Goal: Task Accomplishment & Management: Manage account settings

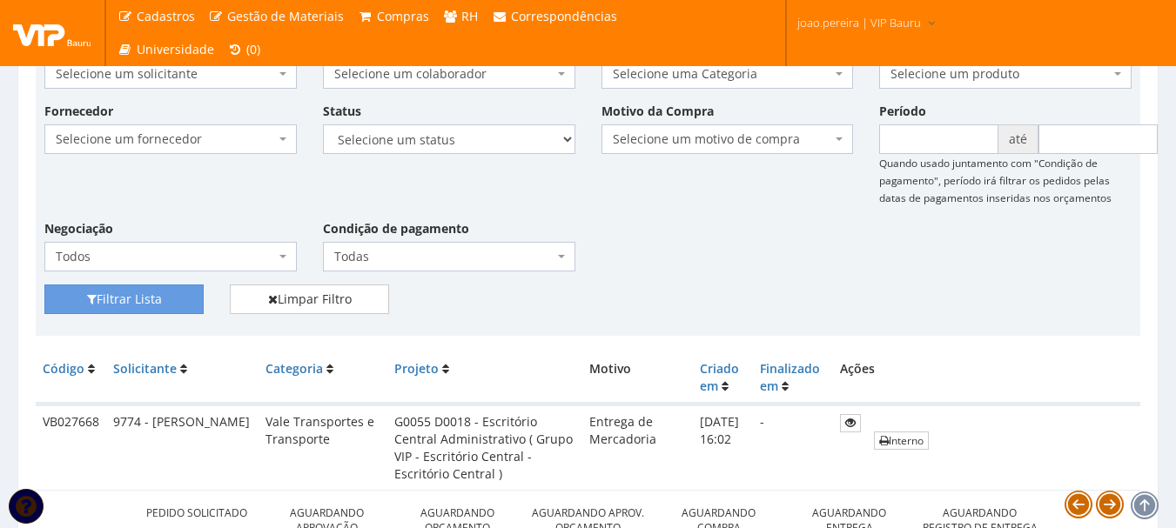
scroll to position [174, 0]
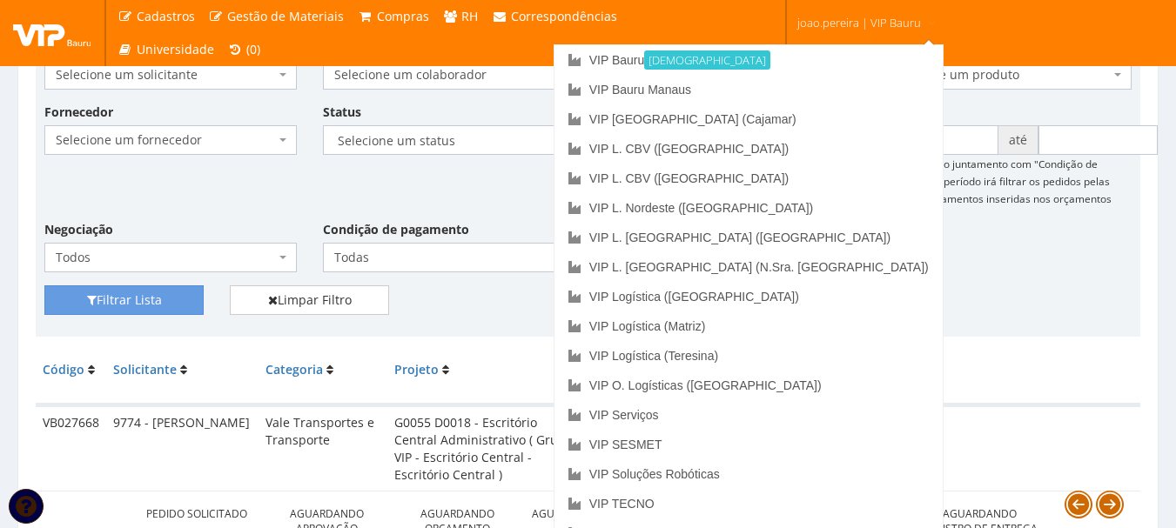
click at [889, 15] on span "joao.pereira | VIP Bauru" at bounding box center [859, 22] width 124 height 17
click at [830, 119] on link "VIP [GEOGRAPHIC_DATA] (Cajamar)" at bounding box center [748, 119] width 388 height 30
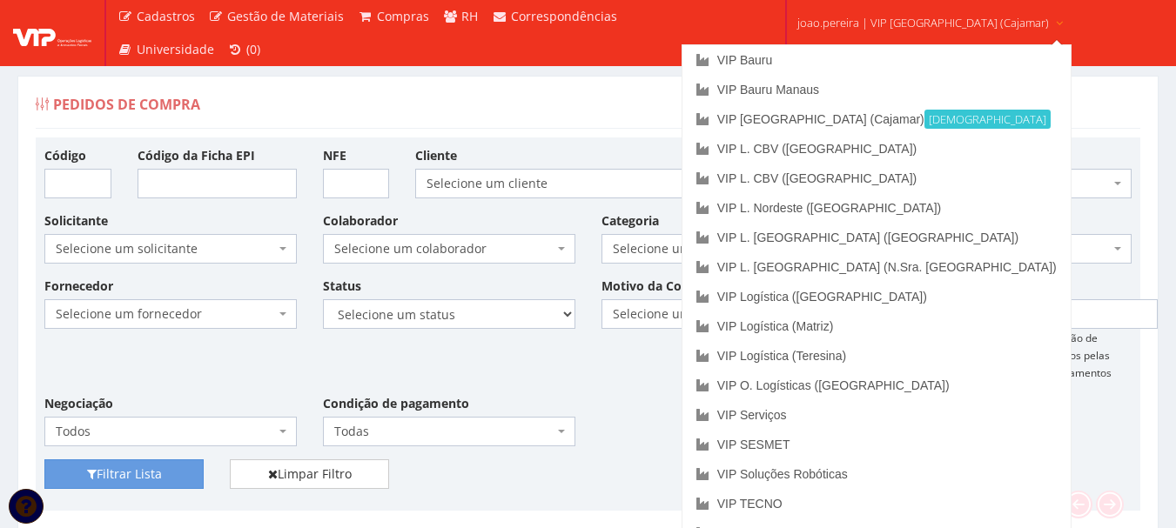
click at [949, 17] on span "joao.pereira | VIP Brasil (Cajamar)" at bounding box center [923, 22] width 252 height 17
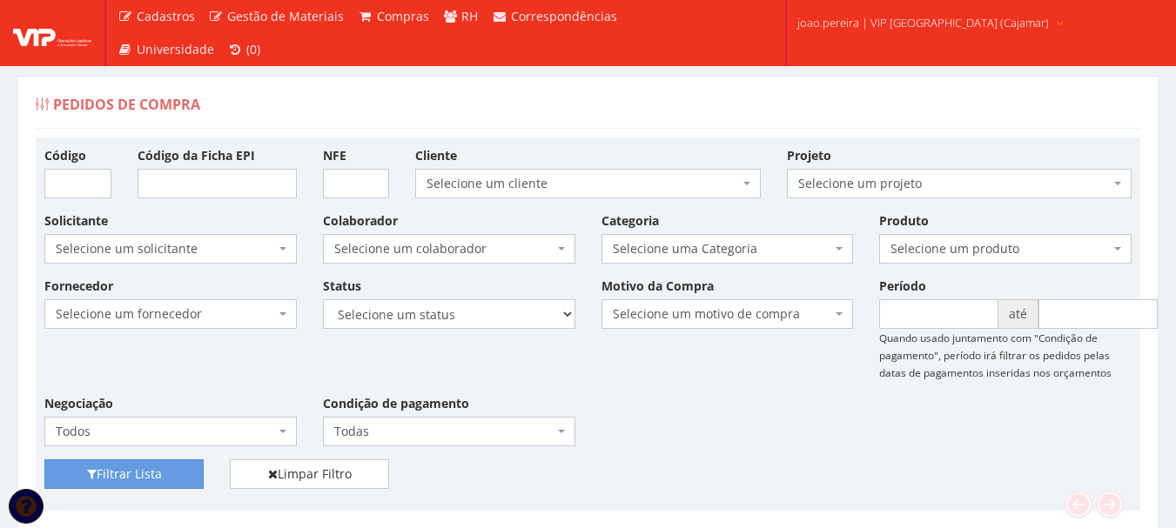
click at [912, 20] on span "joao.pereira | VIP Brasil (Cajamar)" at bounding box center [923, 22] width 252 height 17
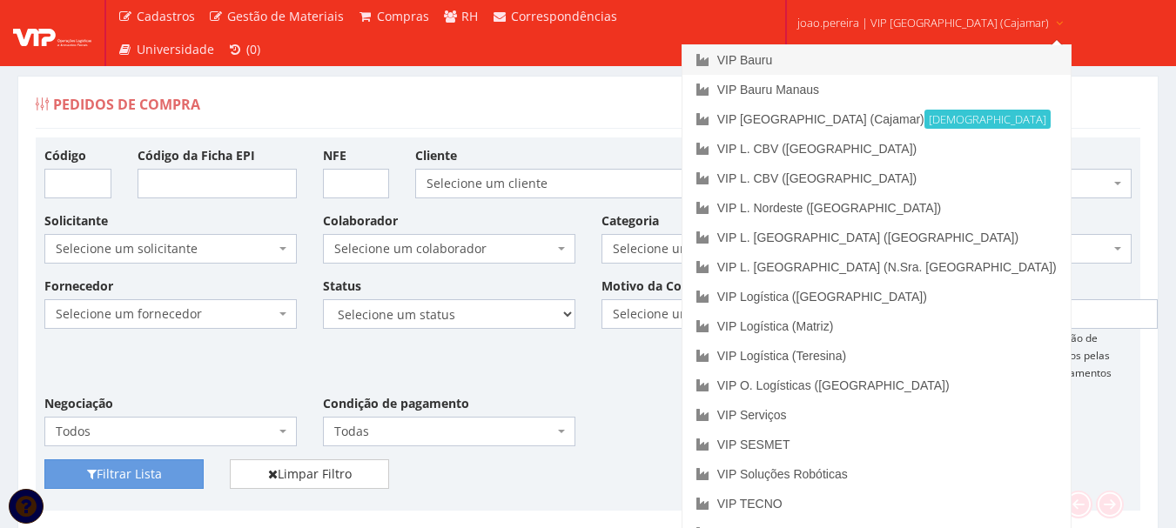
click at [830, 57] on link "VIP Bauru" at bounding box center [876, 60] width 388 height 30
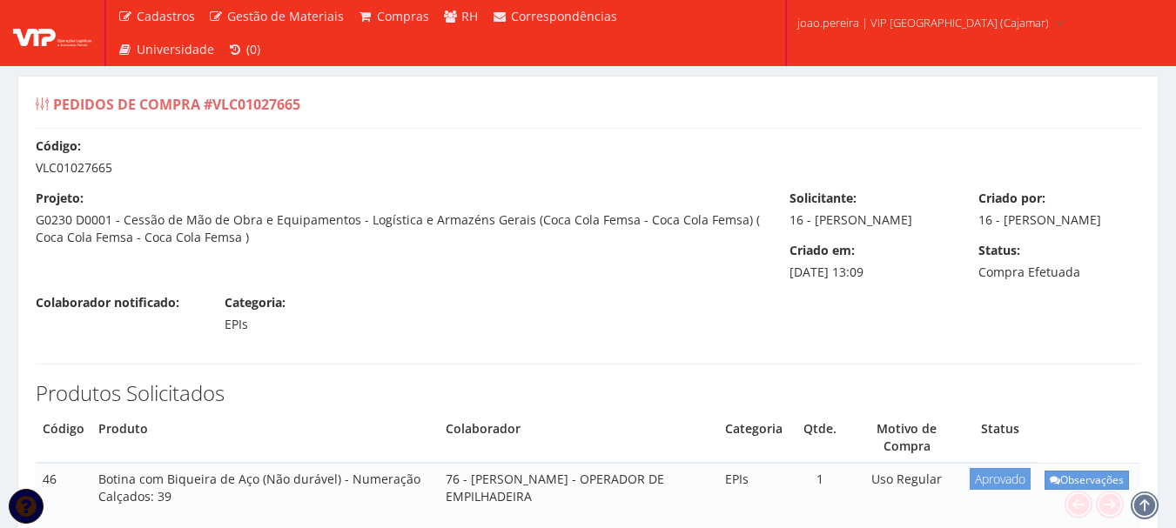
select select "1164"
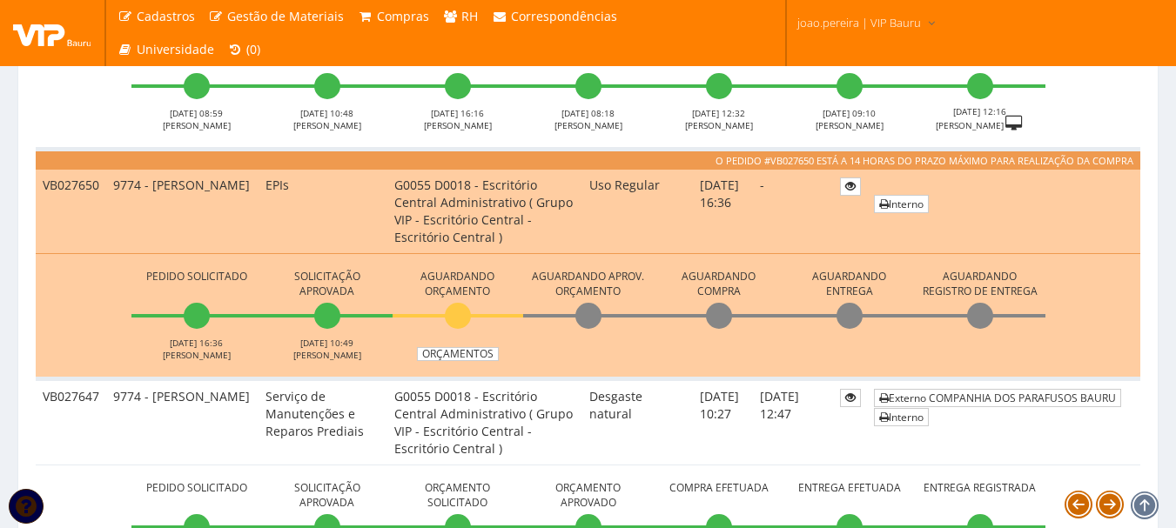
scroll to position [1305, 0]
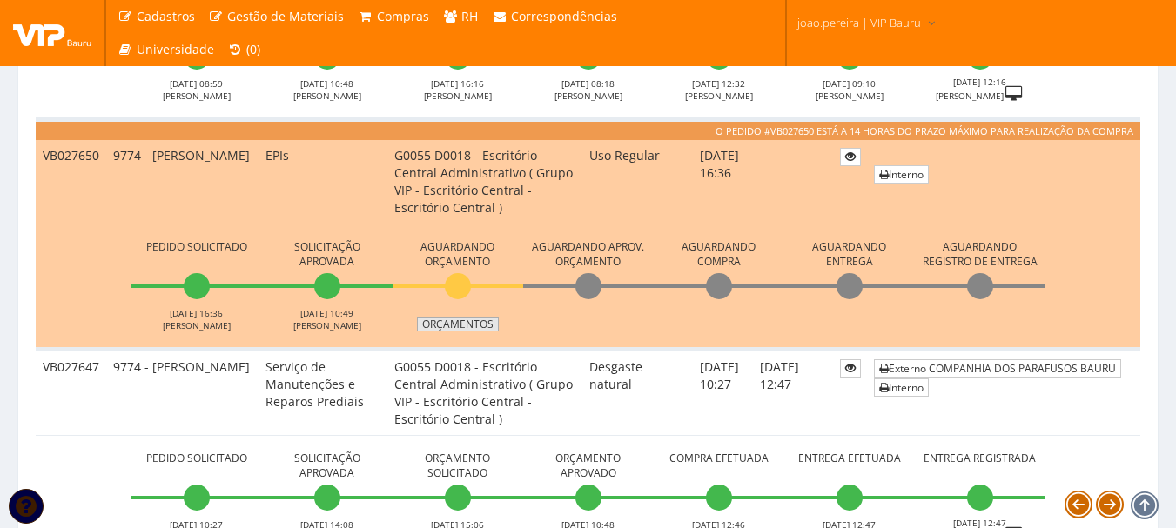
click at [460, 325] on link "Orçamentos" at bounding box center [458, 325] width 82 height 14
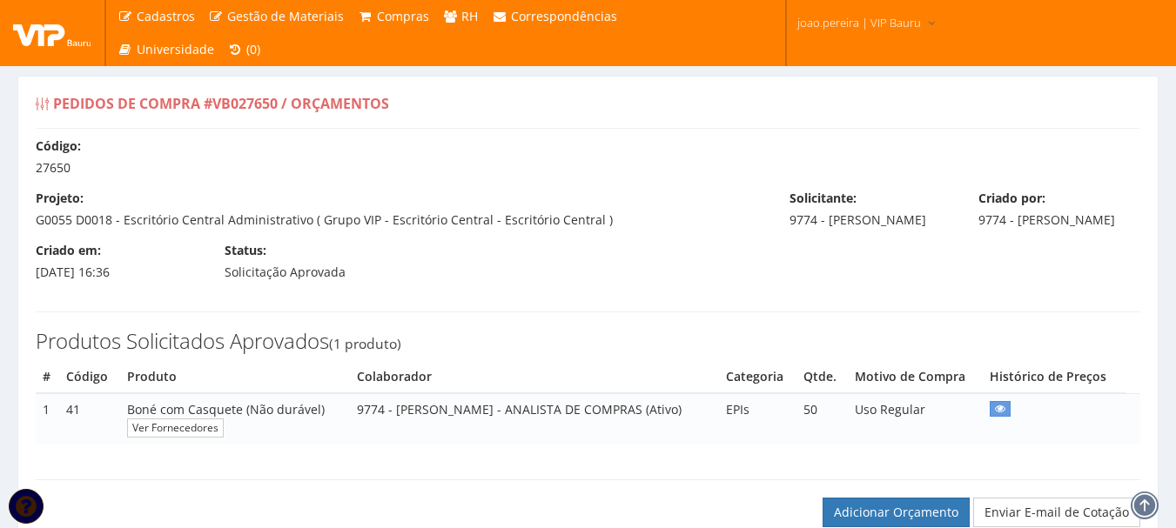
select select "60"
select select "outros"
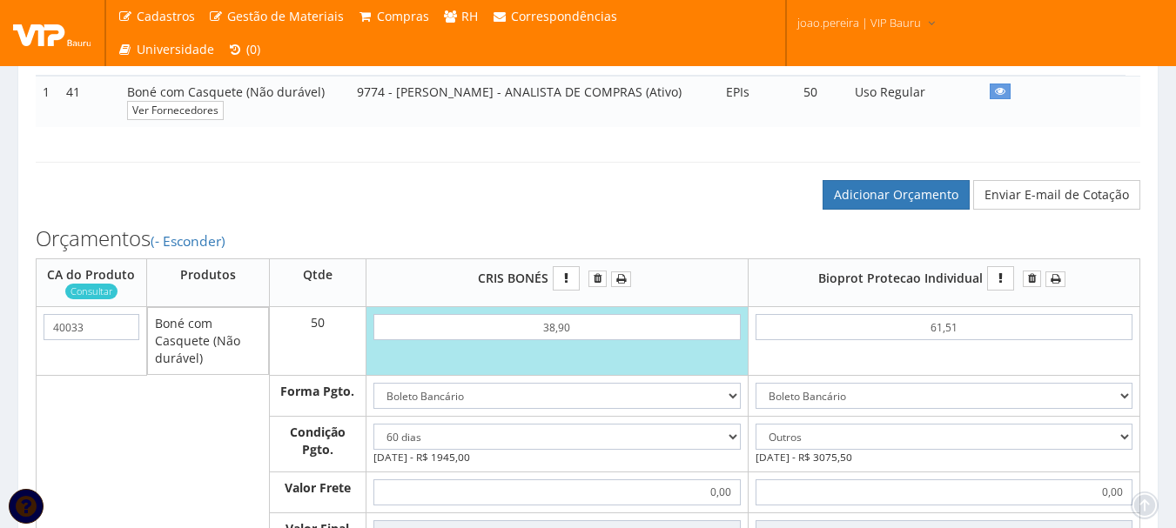
scroll to position [348, 0]
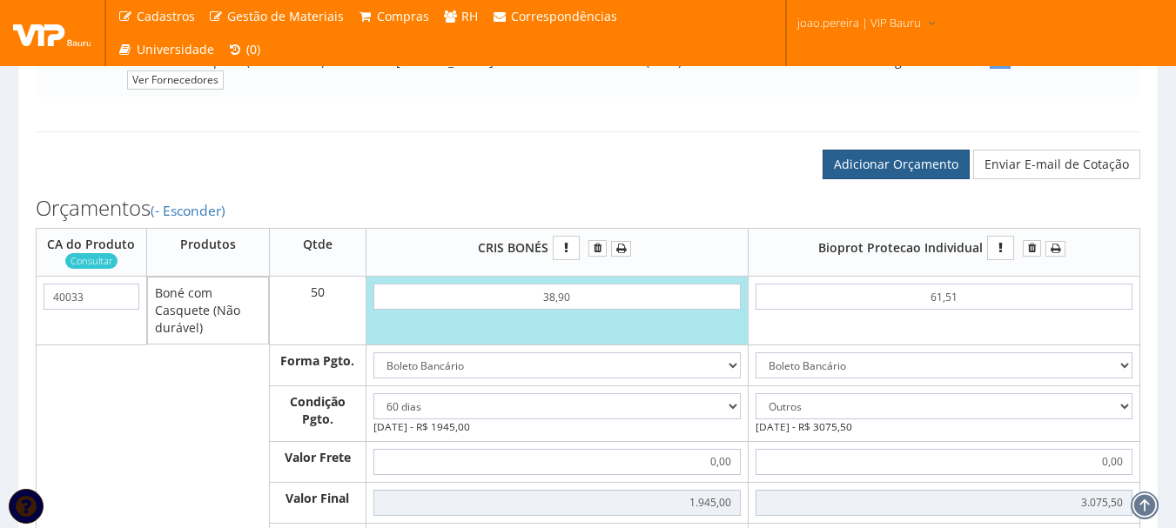
click at [924, 179] on link "Adicionar Orçamento" at bounding box center [895, 165] width 147 height 30
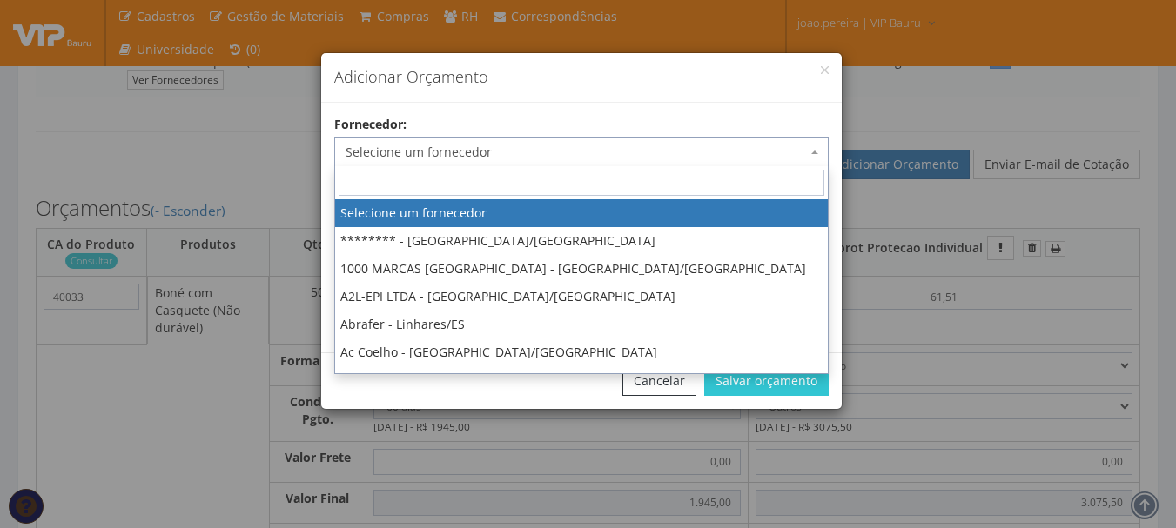
click at [801, 153] on span "Selecione um fornecedor" at bounding box center [575, 152] width 461 height 17
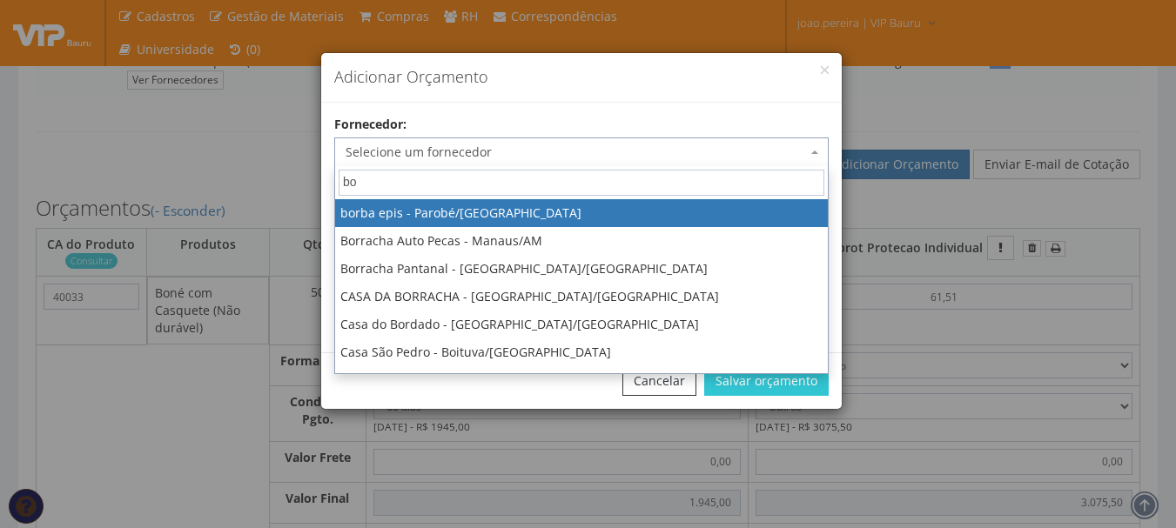
type input "bo"
select select "2356"
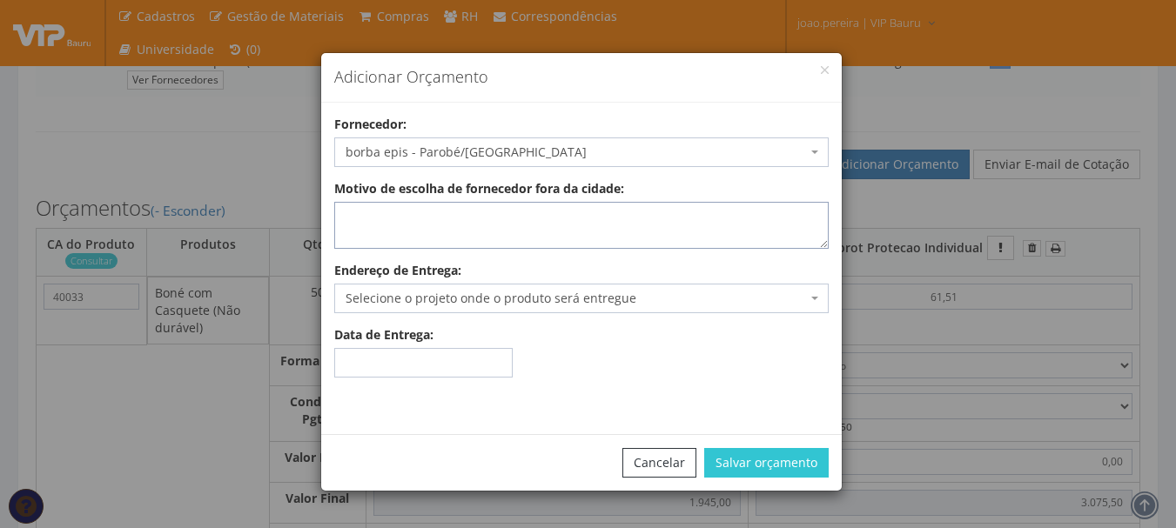
click at [475, 226] on textarea "Motivo de escolha de fornecedor fora da cidade:" at bounding box center [581, 225] width 494 height 47
type textarea "Entrega no local"
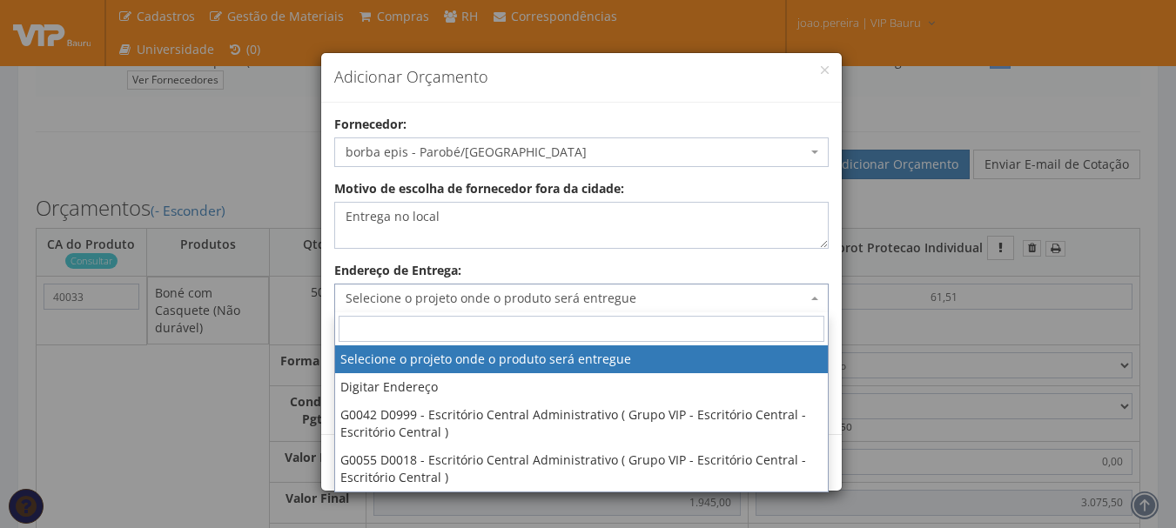
click at [826, 299] on span "Selecione o projeto onde o produto será entregue" at bounding box center [581, 299] width 494 height 30
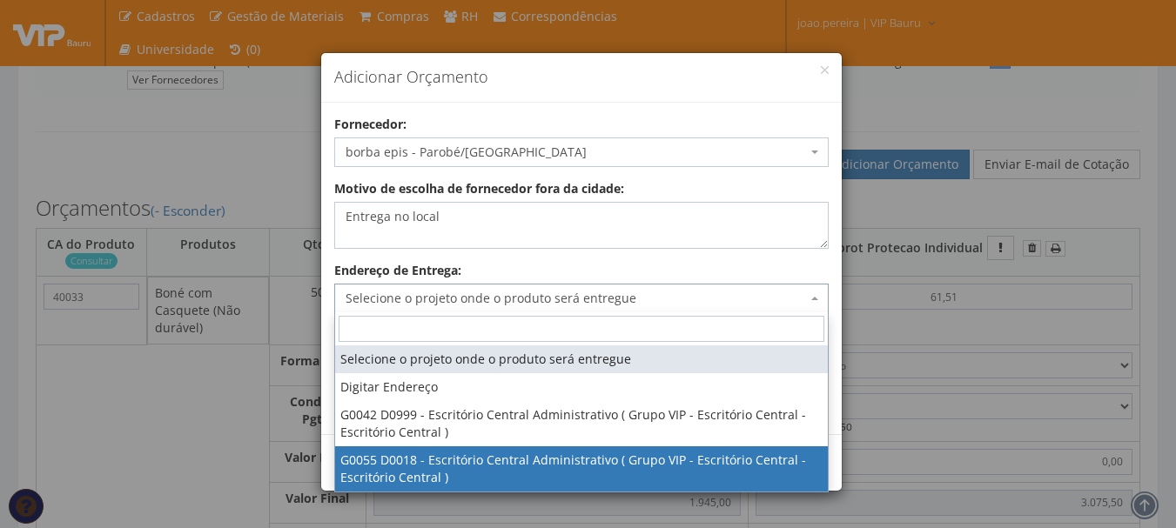
select select "55"
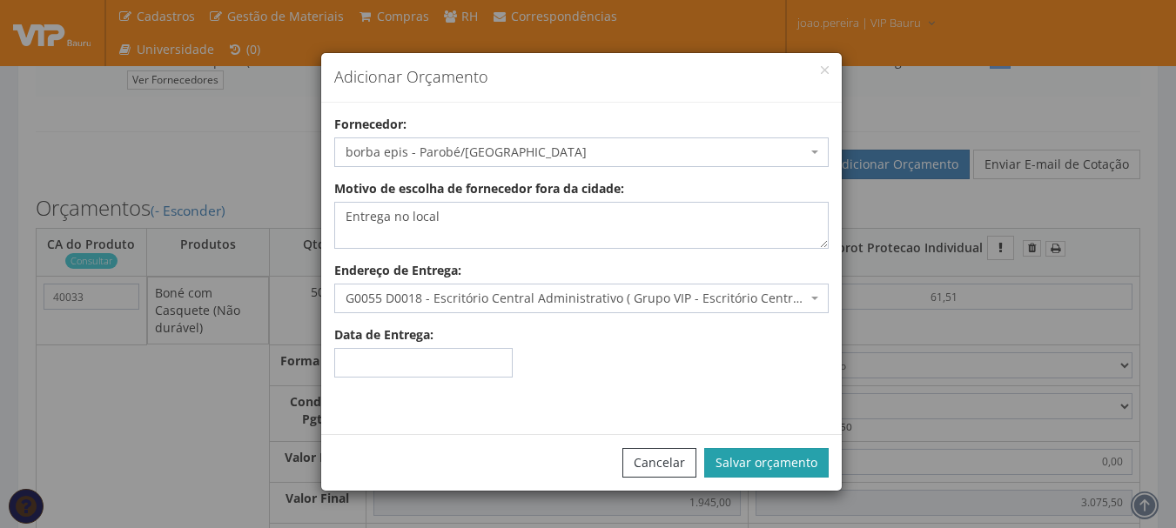
click at [762, 450] on button "Salvar orçamento" at bounding box center [766, 463] width 124 height 30
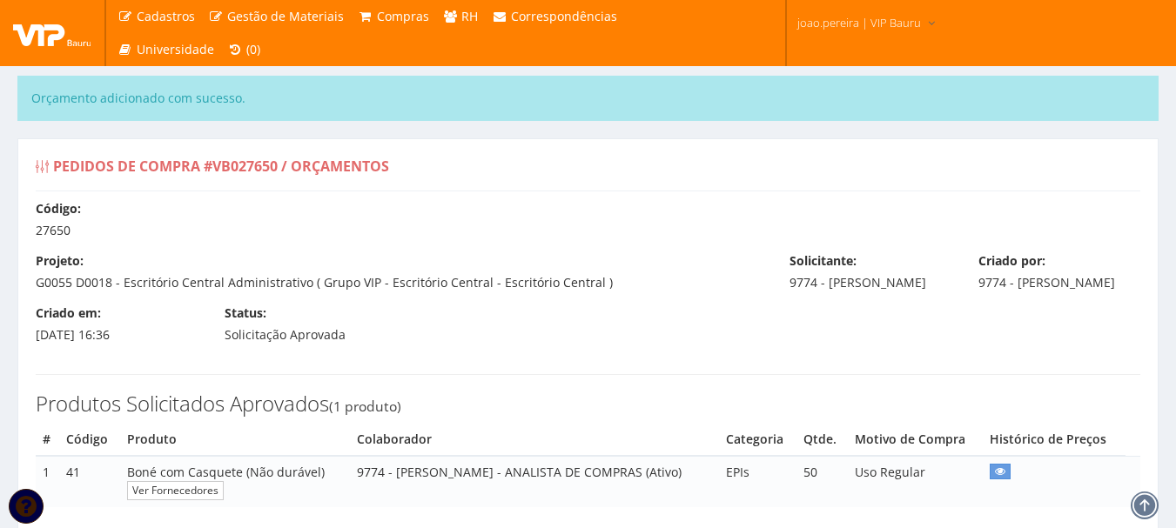
select select "60"
select select "outros"
type input "1.945,00"
type input "3.075,50"
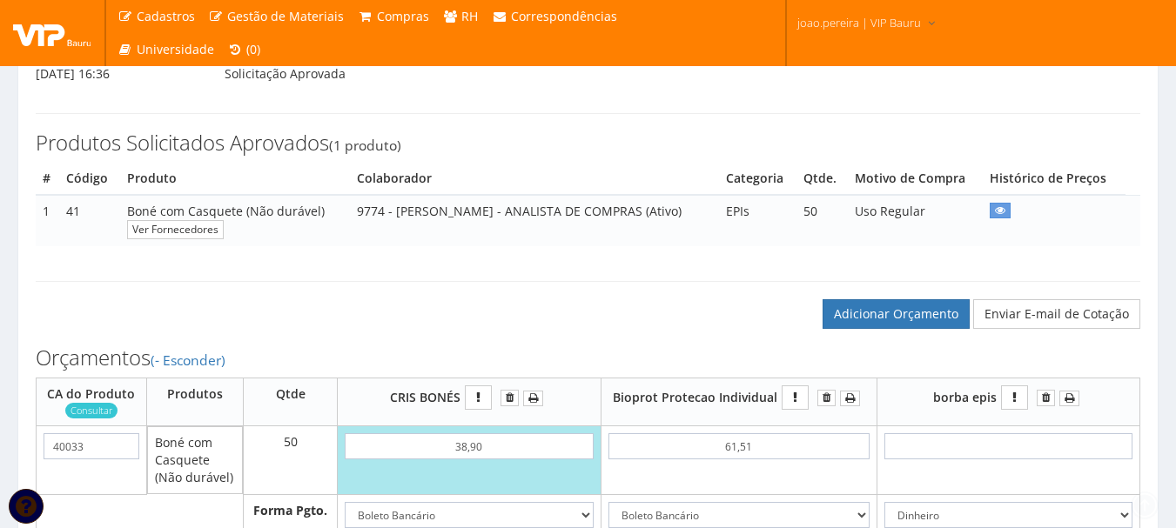
scroll to position [522, 0]
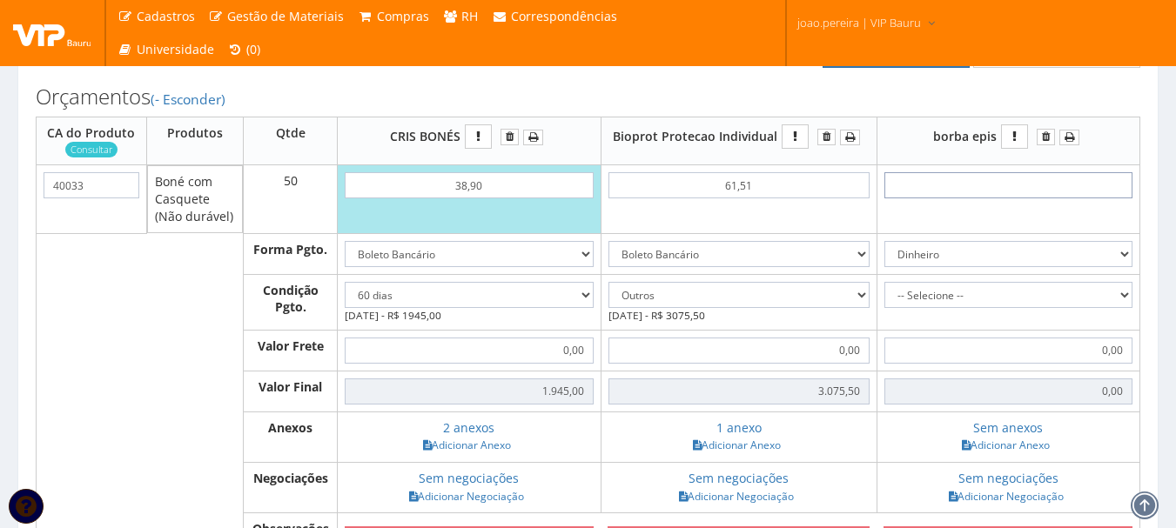
click at [1037, 198] on input "text" at bounding box center [1008, 185] width 248 height 26
type input "4"
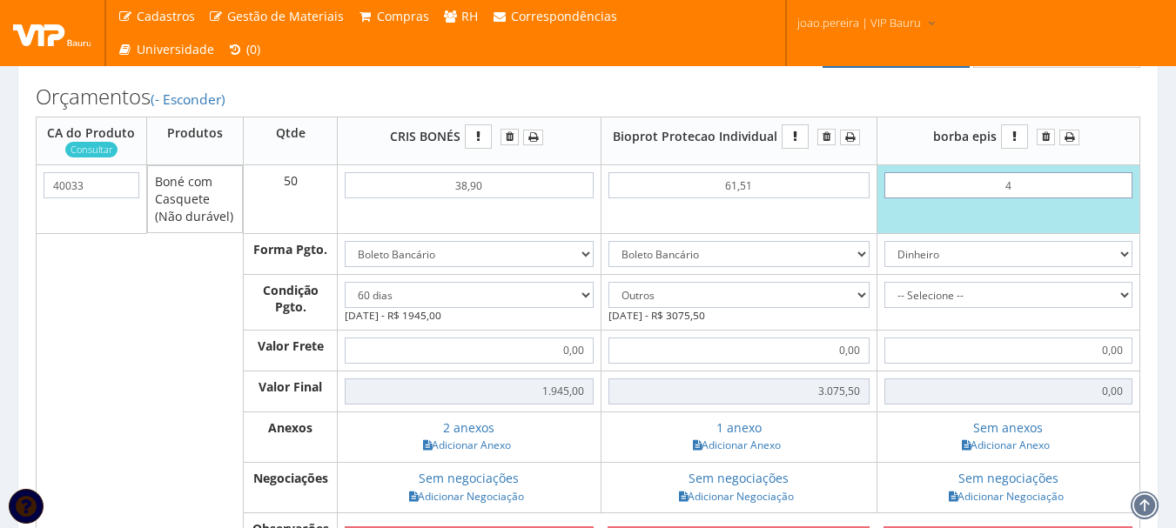
type input "200,00"
type input "42"
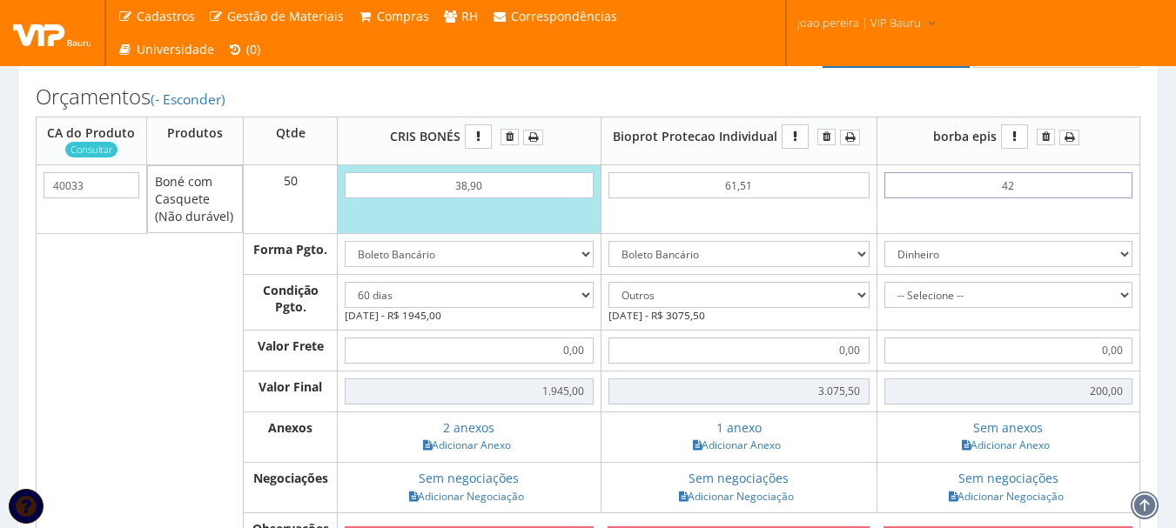
type input "2100,00"
type input "4,20"
type input "210,00"
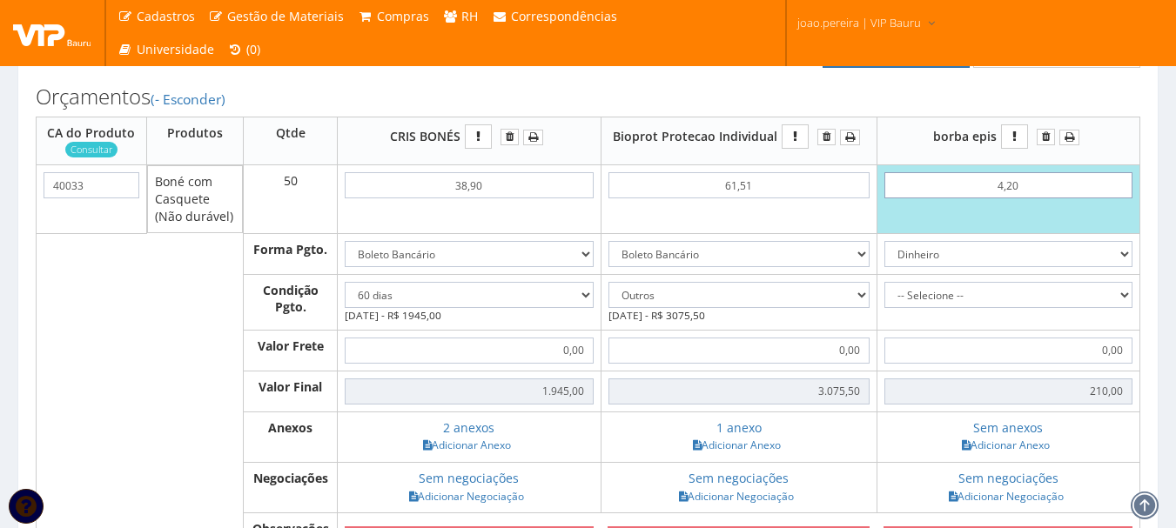
type input "42,00"
type input "2100,00"
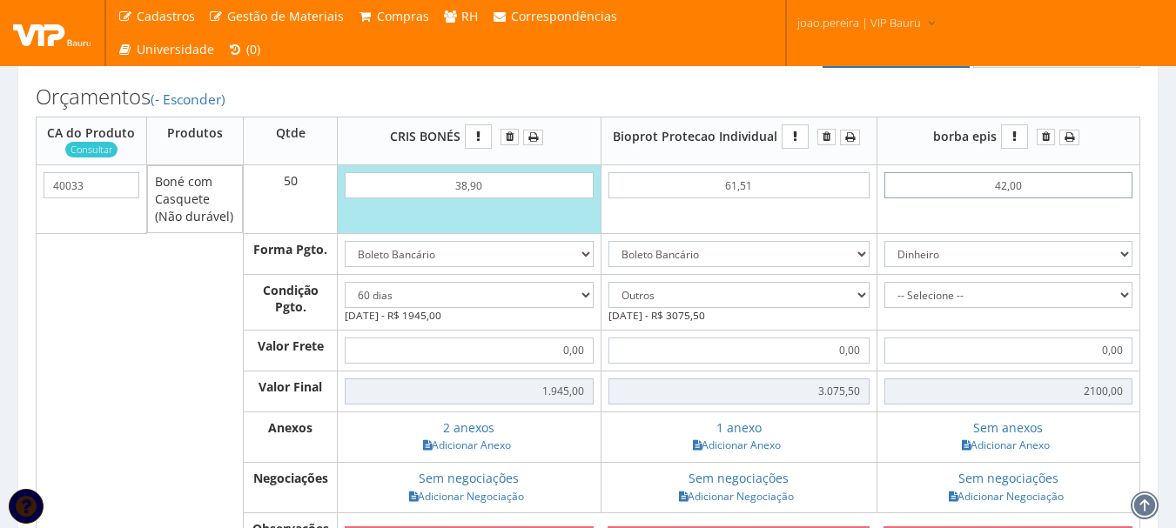
type input "42,00"
click at [1130, 267] on select "Dinheiro Boleto Bancário Depósito Transferência Bancária Cartão de Crédito Cart…" at bounding box center [1008, 254] width 248 height 26
select select "3"
click at [884, 258] on select "Dinheiro Boleto Bancário Depósito Transferência Bancária Cartão de Crédito Cart…" at bounding box center [1008, 254] width 248 height 26
click at [1132, 308] on td "-- Selecione -- À vista 7 dias" at bounding box center [1007, 302] width 263 height 56
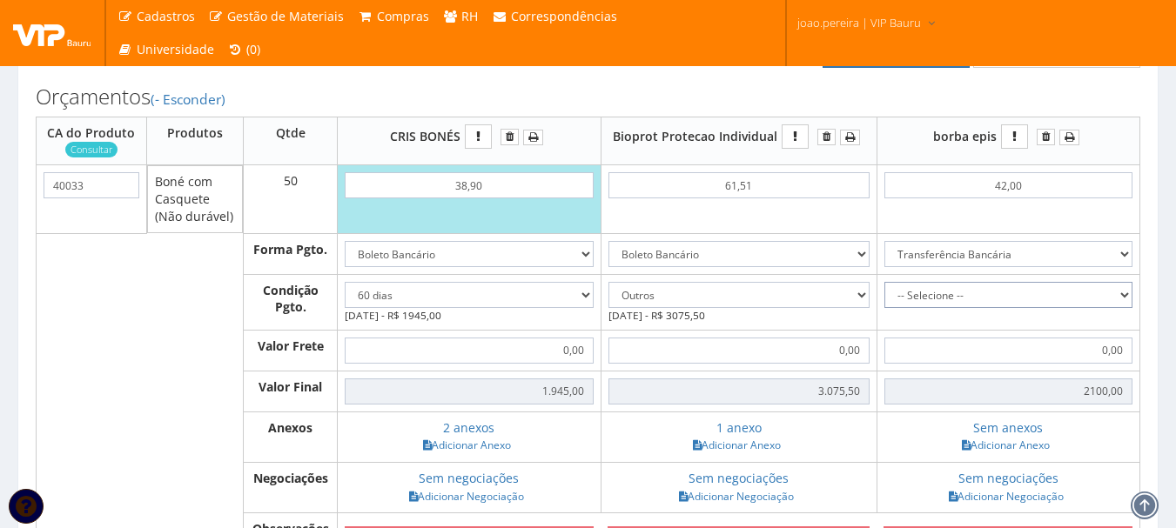
click at [1126, 308] on select "-- Selecione -- À vista 7 dias 10 dias" at bounding box center [1008, 295] width 248 height 26
select select "0"
click at [884, 298] on select "-- Selecione -- À vista 7 dias 10 dias" at bounding box center [1008, 295] width 248 height 26
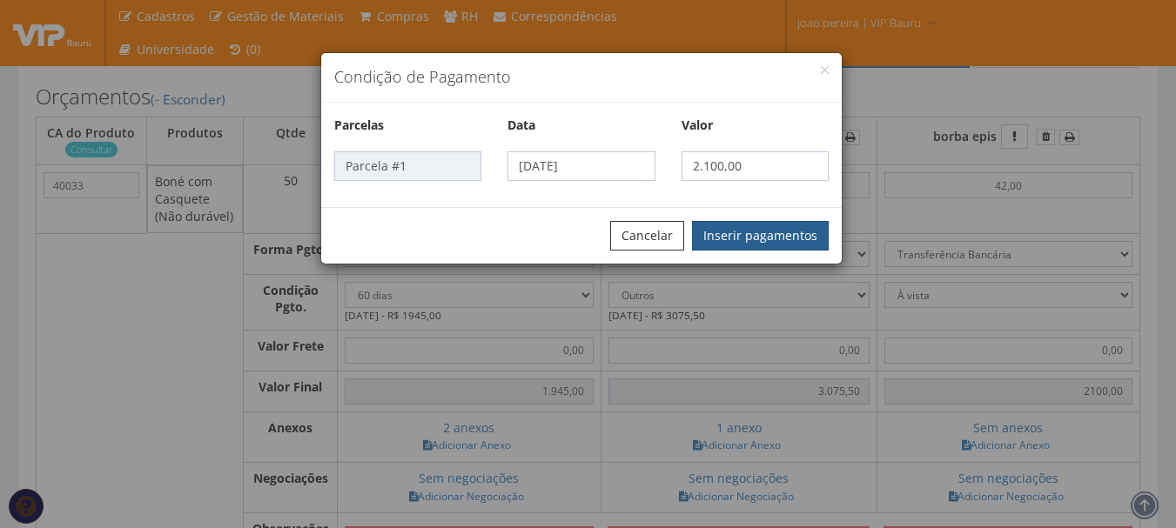
click at [795, 234] on button "Inserir pagamentos" at bounding box center [760, 236] width 137 height 30
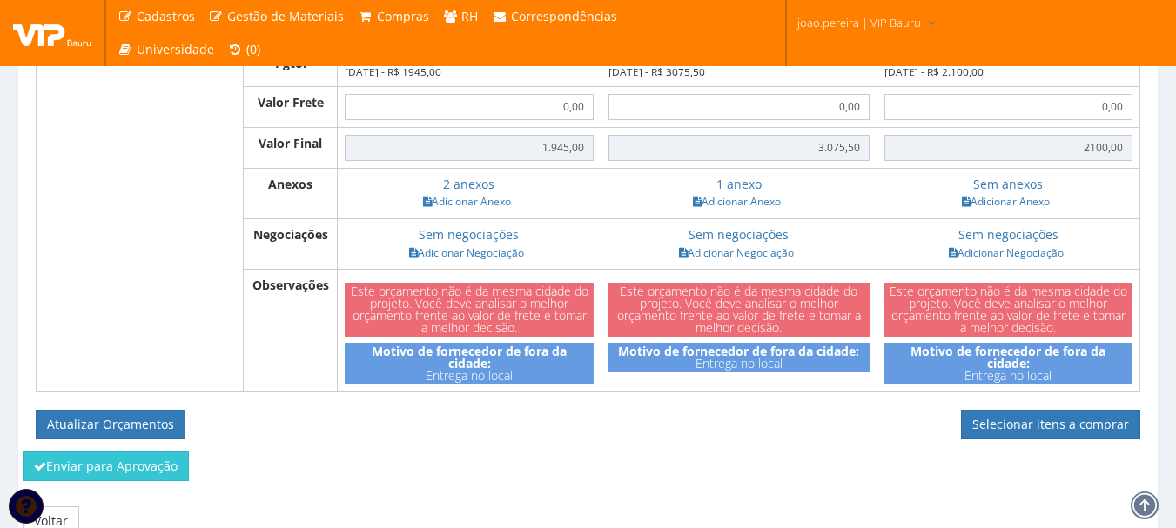
scroll to position [783, 0]
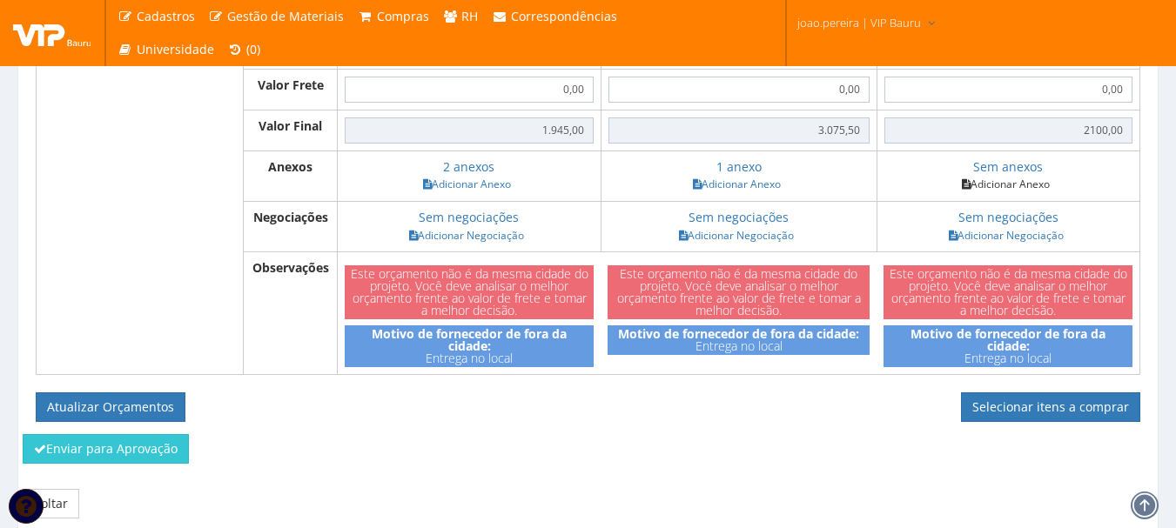
click at [1035, 193] on link "Adicionar Anexo" at bounding box center [1005, 184] width 98 height 18
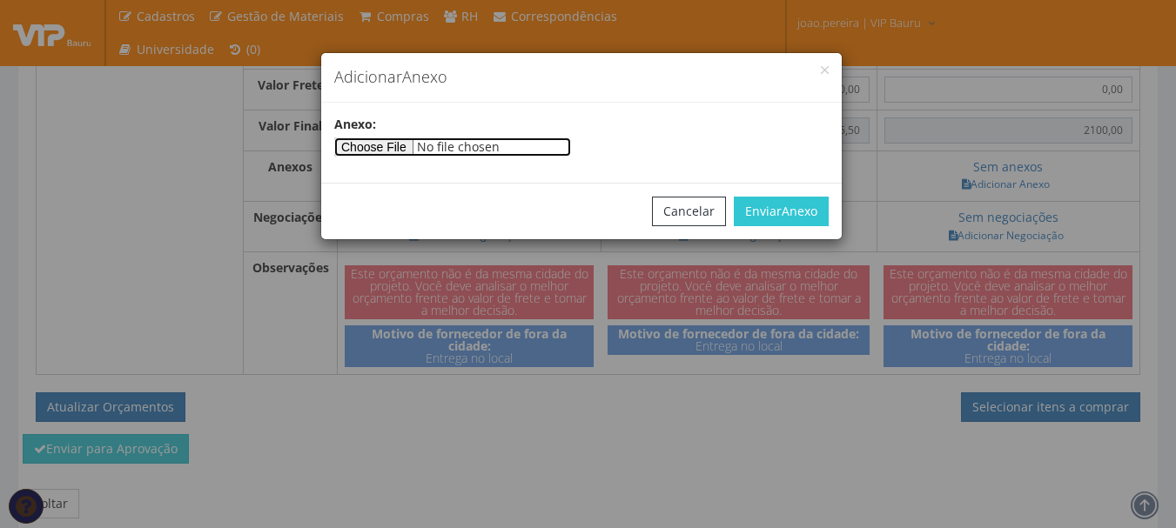
click at [402, 144] on input"] "file" at bounding box center [452, 146] width 237 height 19
type input"] "C:\fakepath\Orçamento bone.jpeg"
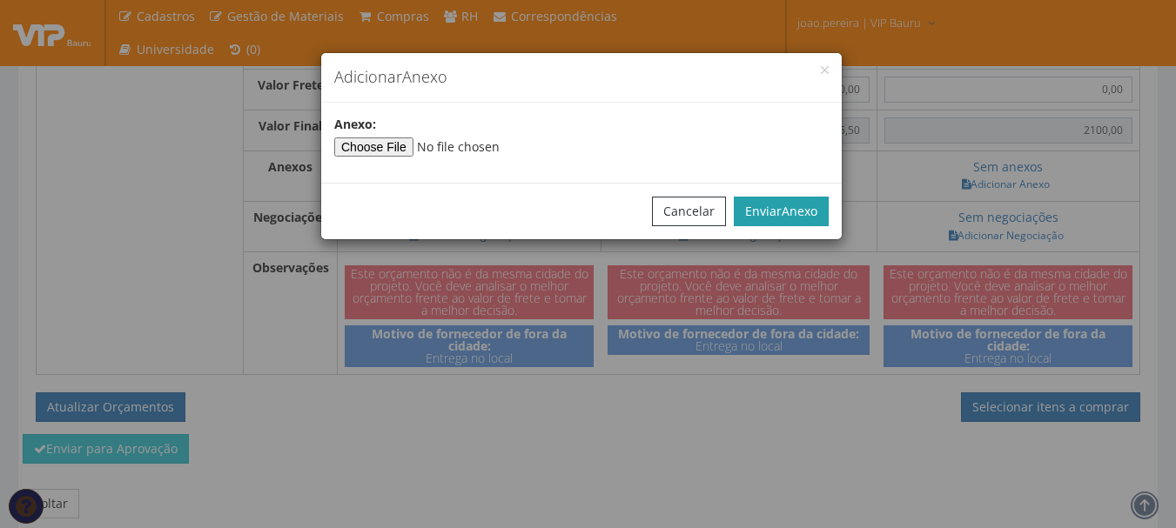
click at [797, 209] on span "Anexo" at bounding box center [799, 211] width 36 height 17
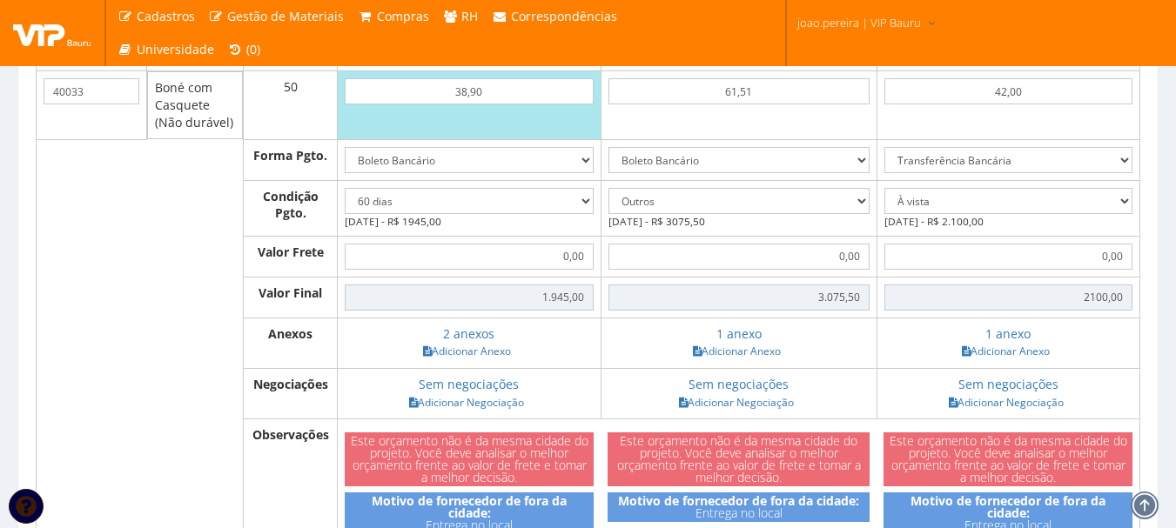
scroll to position [609, 0]
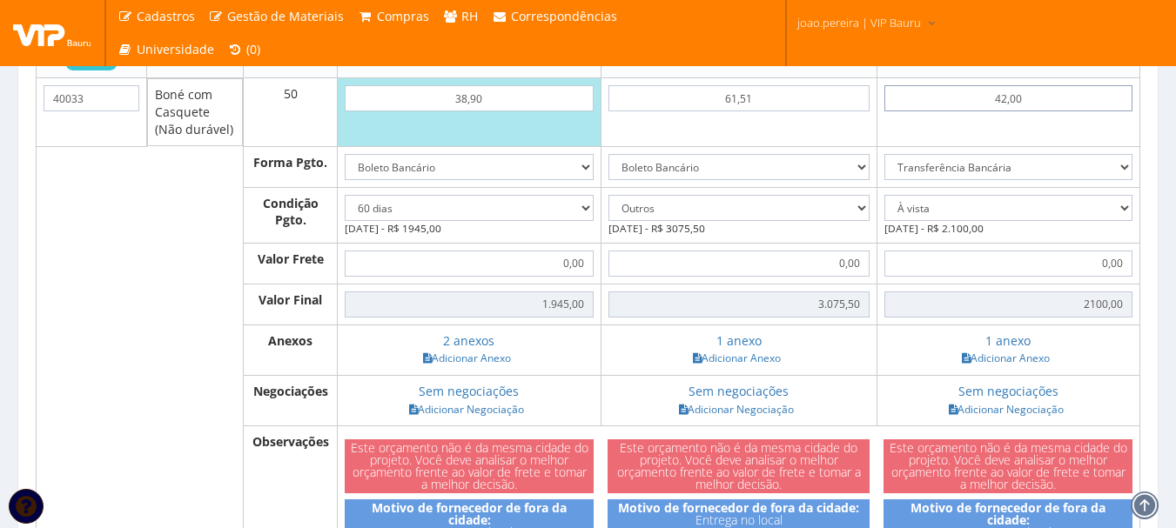
click at [1007, 111] on input "42,00" at bounding box center [1008, 98] width 248 height 26
click at [1056, 111] on input "42,00" at bounding box center [1008, 98] width 248 height 26
type input "4,20"
type input "210,00"
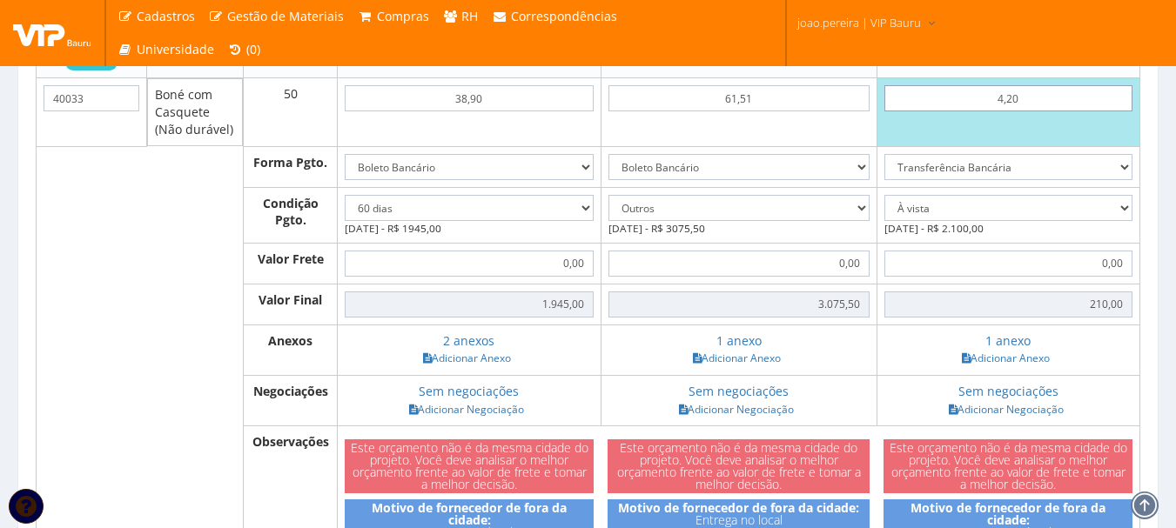
type input "42"
type input "2100,00"
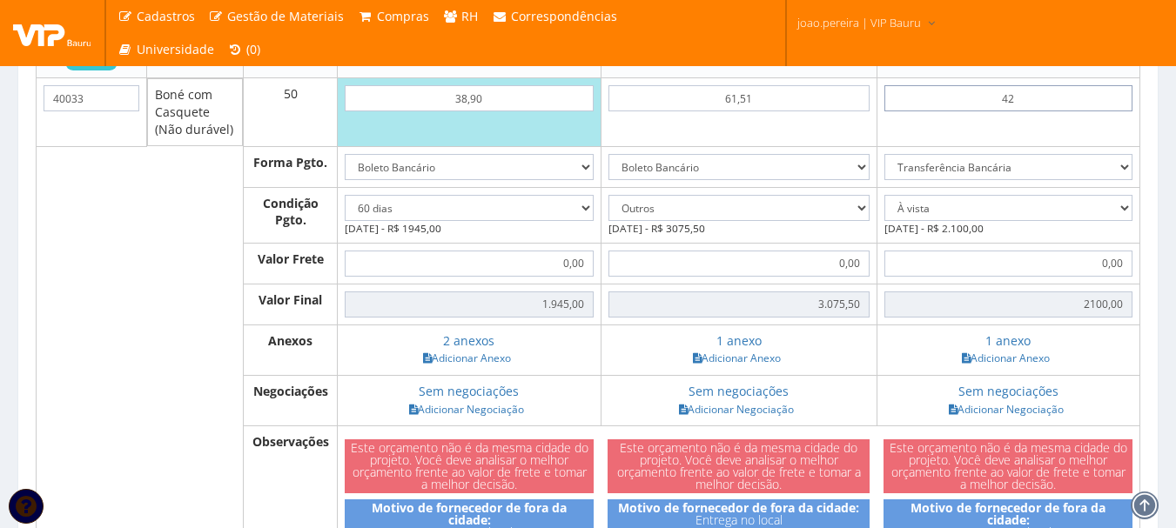
type input "4,28"
type input "214,00"
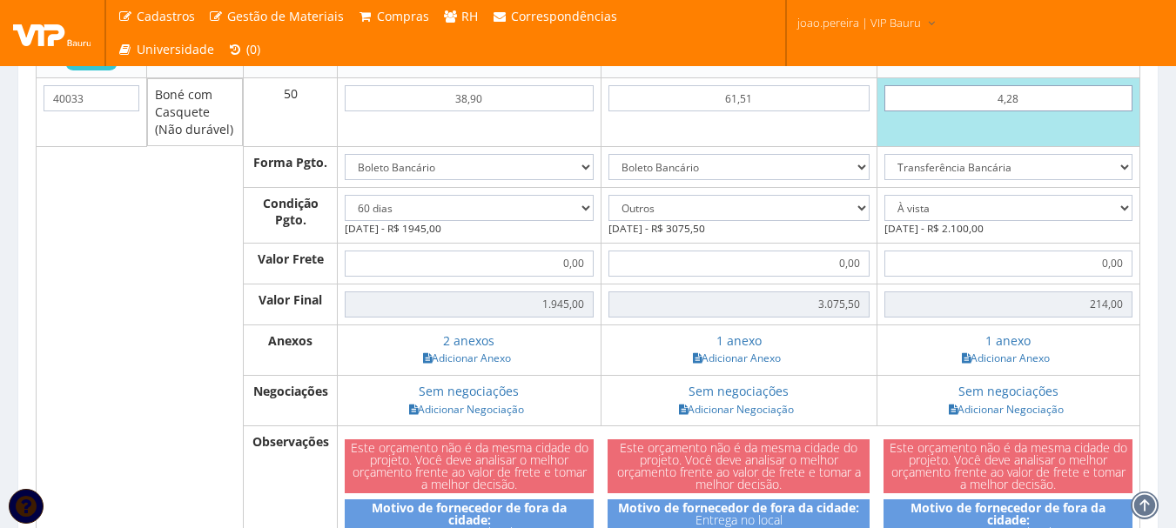
type input "42,80"
type input "2140,00"
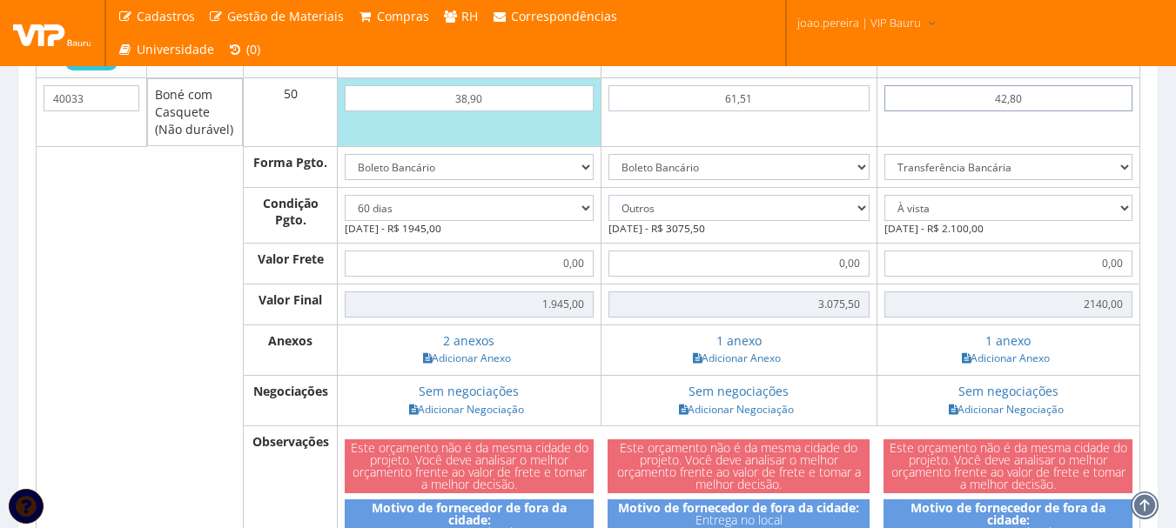
type input "42,80"
select select
click at [1014, 276] on input "0,00" at bounding box center [1008, 264] width 248 height 26
click at [1036, 111] on input "42,80" at bounding box center [1008, 98] width 248 height 26
type input "4,28"
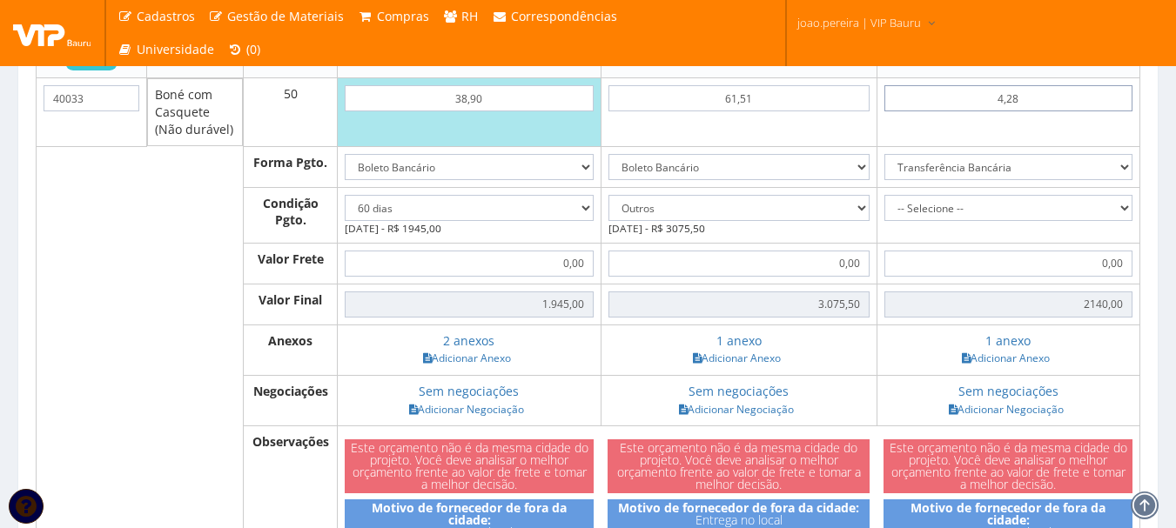
type input "214,00"
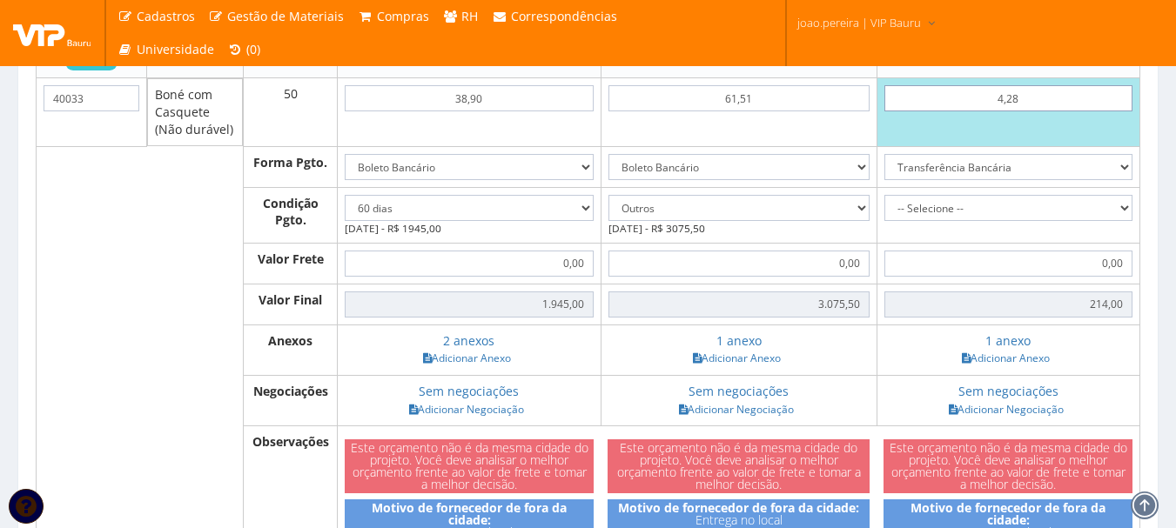
type input "42"
type input "2100,00"
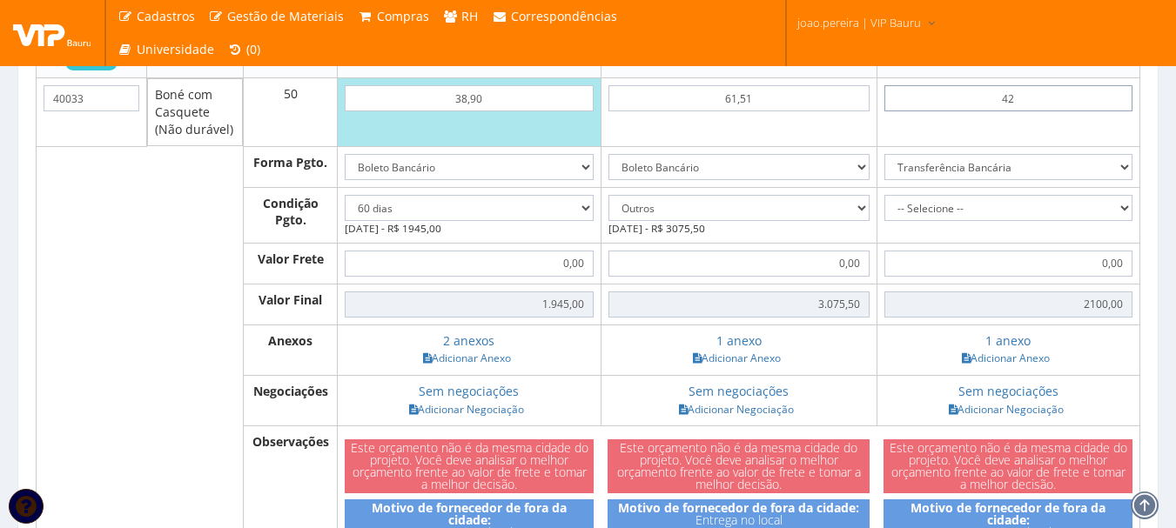
type input "4,29"
type input "214,50"
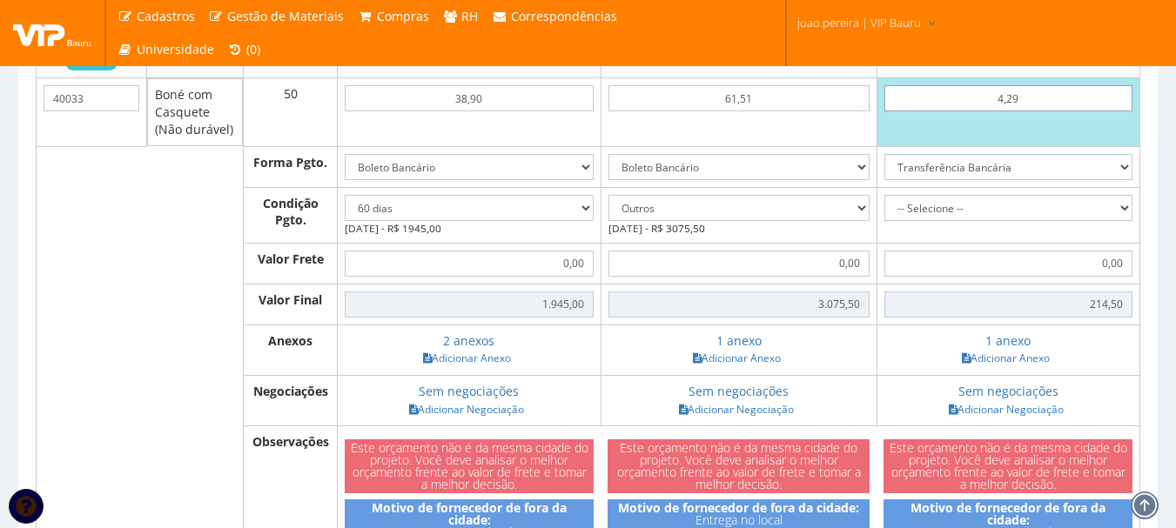
type input "42,99"
type input "2149,50"
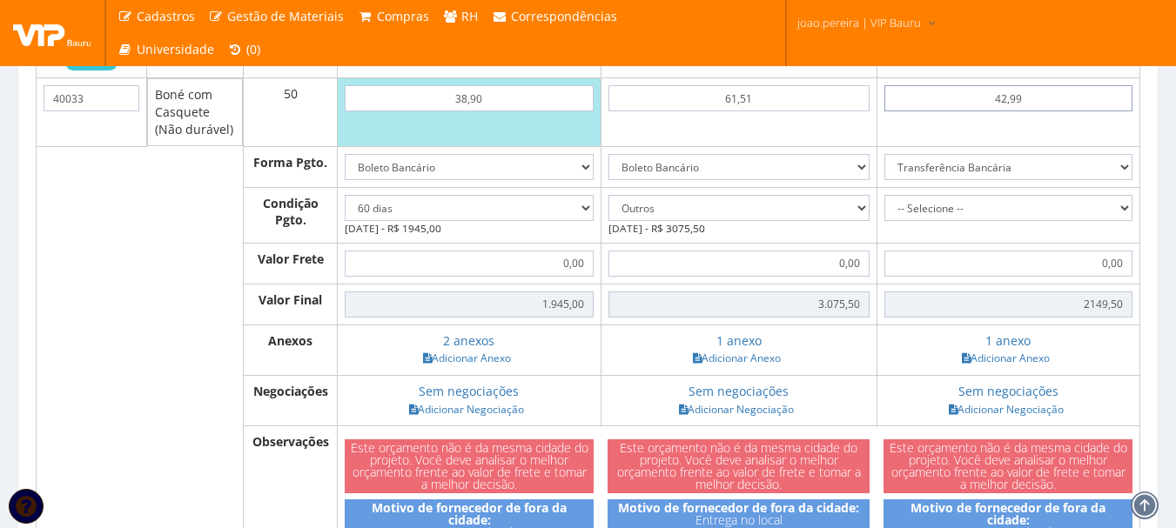
type input "42,99"
click at [1057, 277] on input "0,00" at bounding box center [1008, 264] width 248 height 26
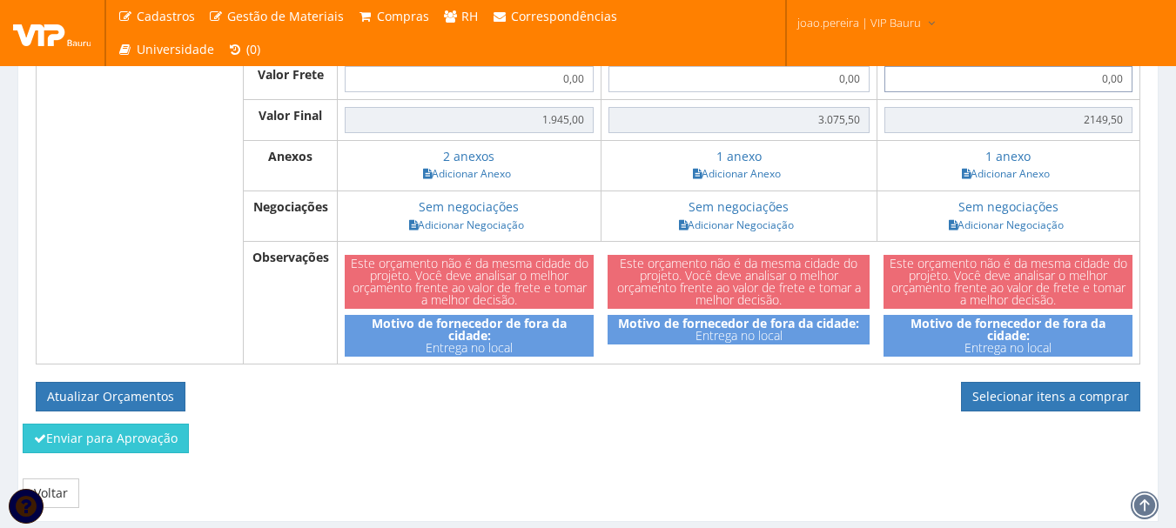
scroll to position [777, 0]
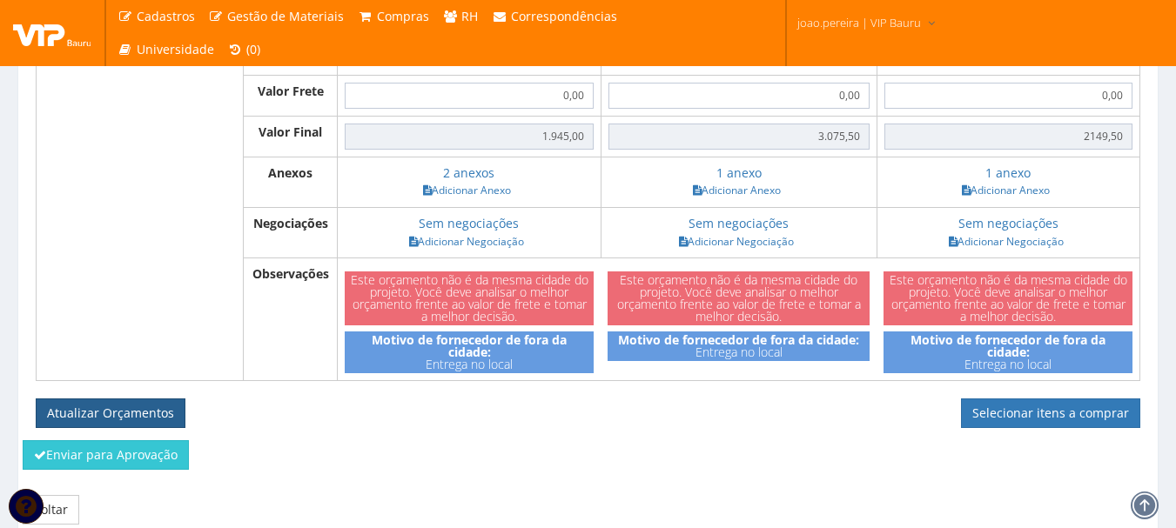
click at [99, 426] on button "Atualizar Orçamentos" at bounding box center [111, 414] width 150 height 30
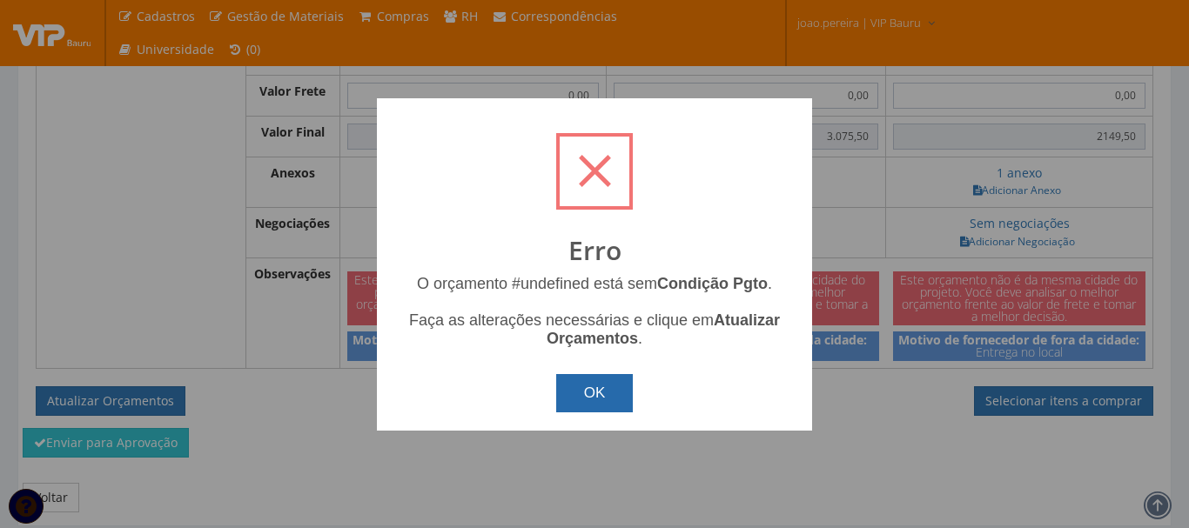
click at [631, 391] on button "OK" at bounding box center [594, 393] width 77 height 38
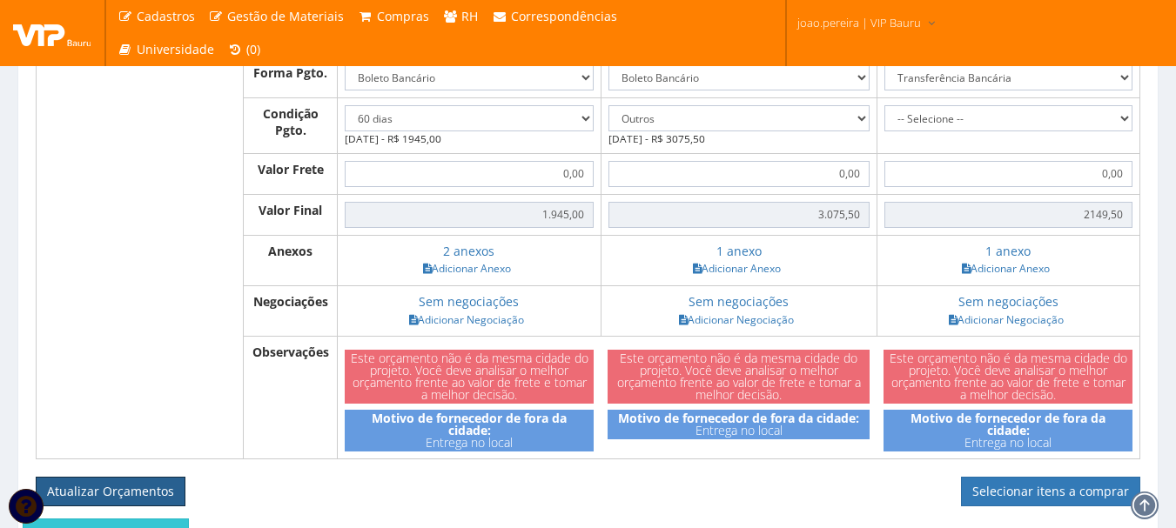
scroll to position [603, 0]
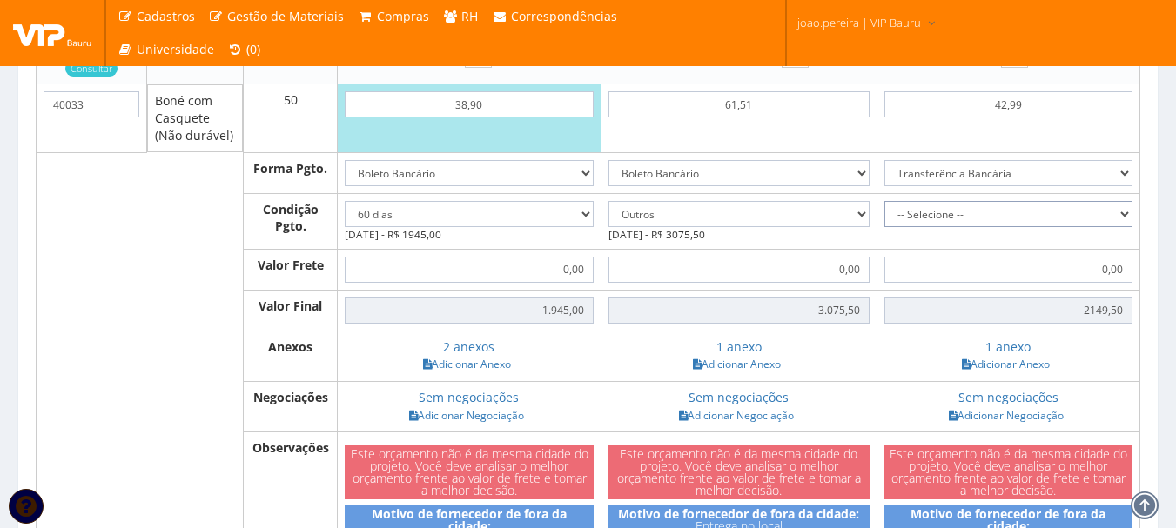
click at [1122, 225] on select "-- Selecione -- À vista 7 dias 10 dias" at bounding box center [1008, 214] width 248 height 26
select select "0"
click at [884, 218] on select "-- Selecione -- À vista 7 dias 10 dias" at bounding box center [1008, 214] width 248 height 26
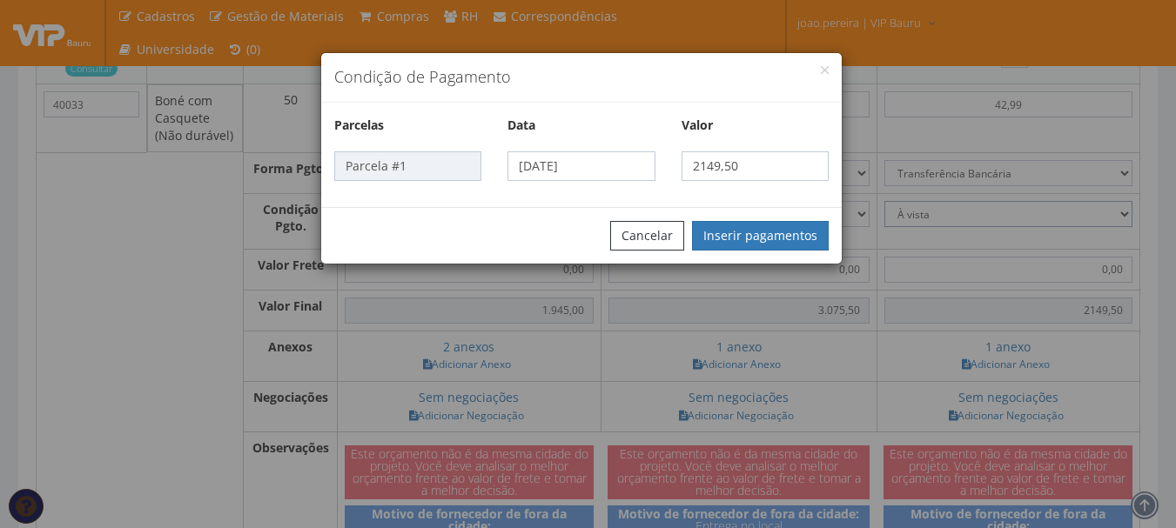
type input "2.149,50"
click at [763, 228] on button "Inserir pagamentos" at bounding box center [760, 236] width 137 height 30
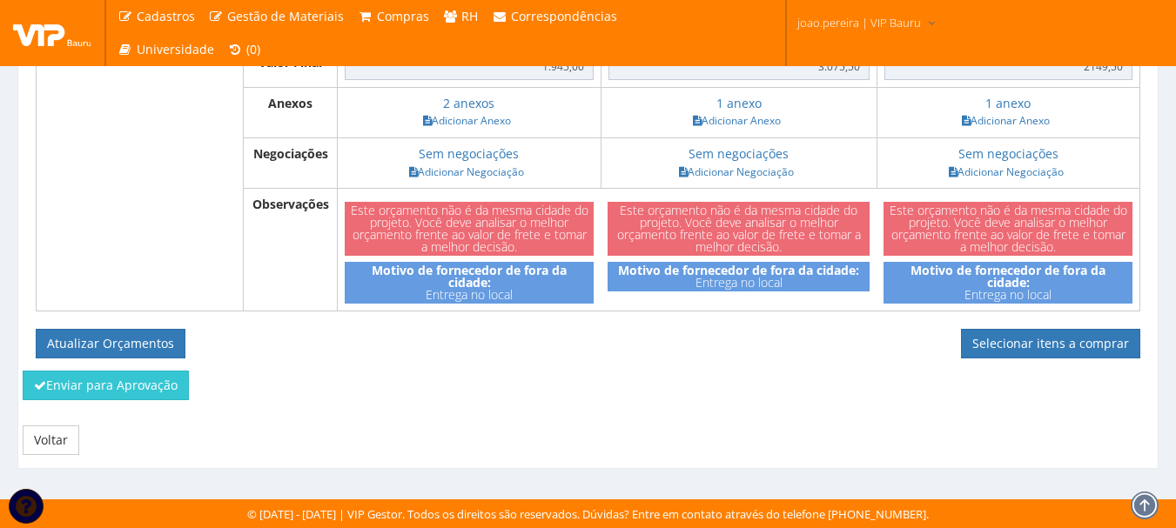
scroll to position [864, 0]
click at [97, 336] on button "Atualizar Orçamentos" at bounding box center [111, 344] width 150 height 30
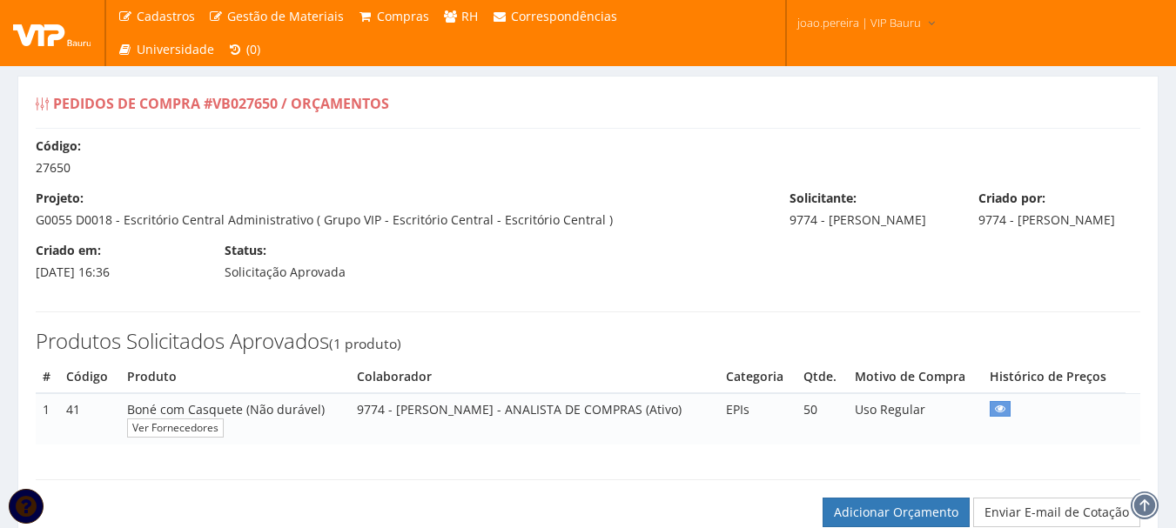
select select "60"
select select "outros"
select select "0"
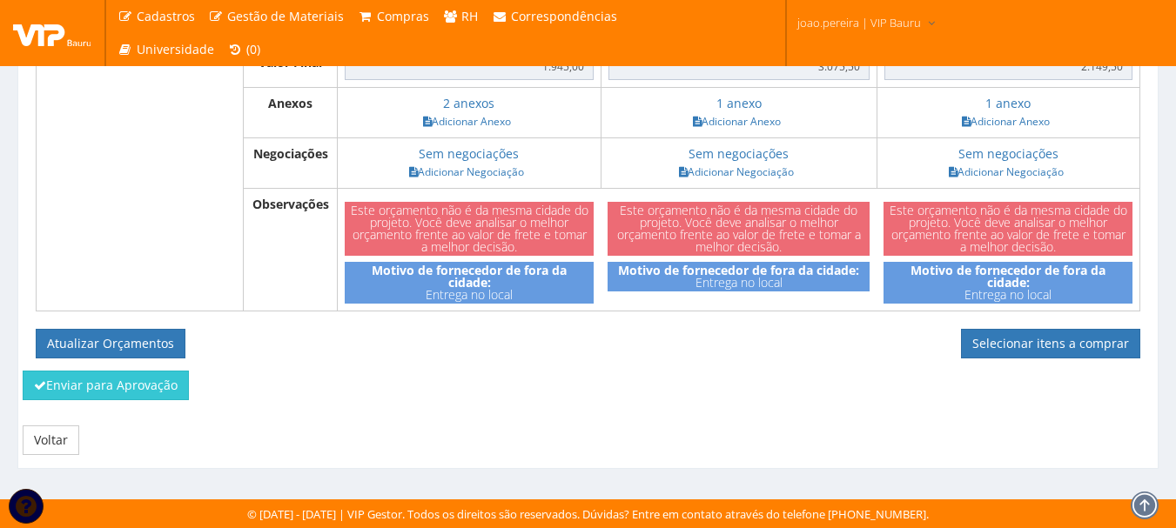
scroll to position [802, 0]
click at [1055, 346] on link "Selecionar itens a comprar" at bounding box center [1050, 344] width 179 height 30
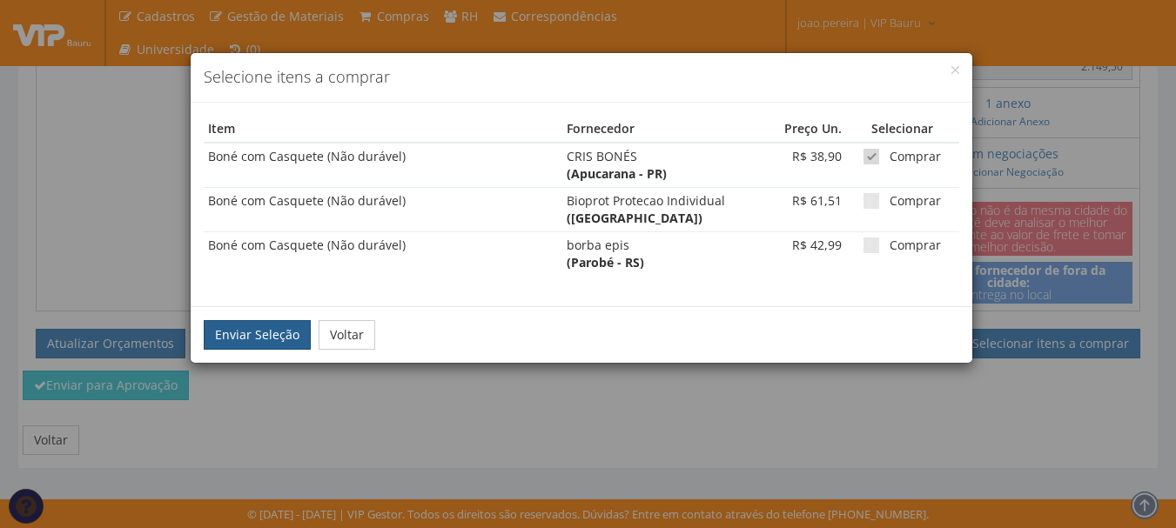
click at [254, 350] on button "Enviar Seleção" at bounding box center [257, 335] width 107 height 30
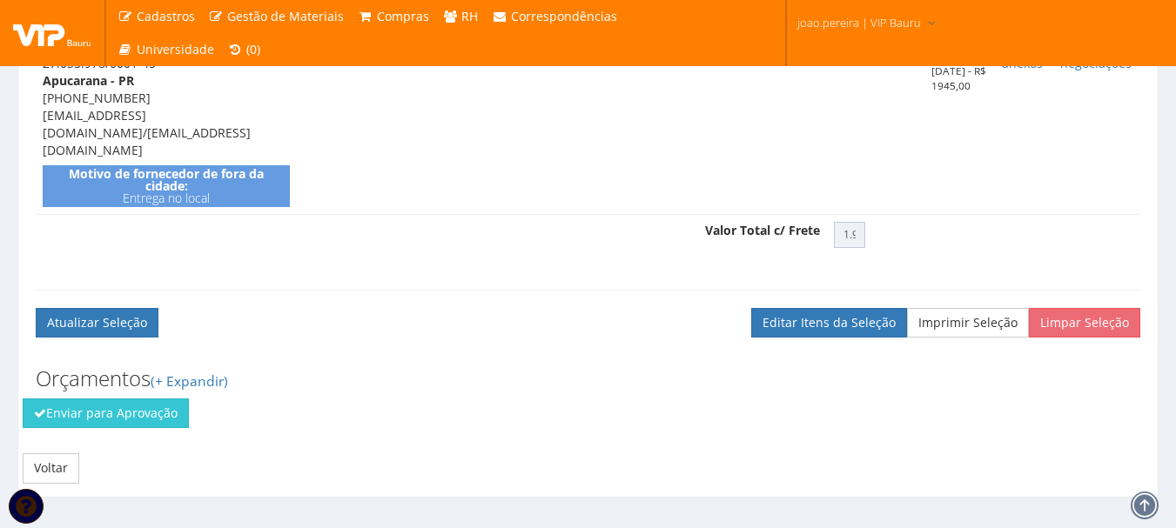
scroll to position [622, 0]
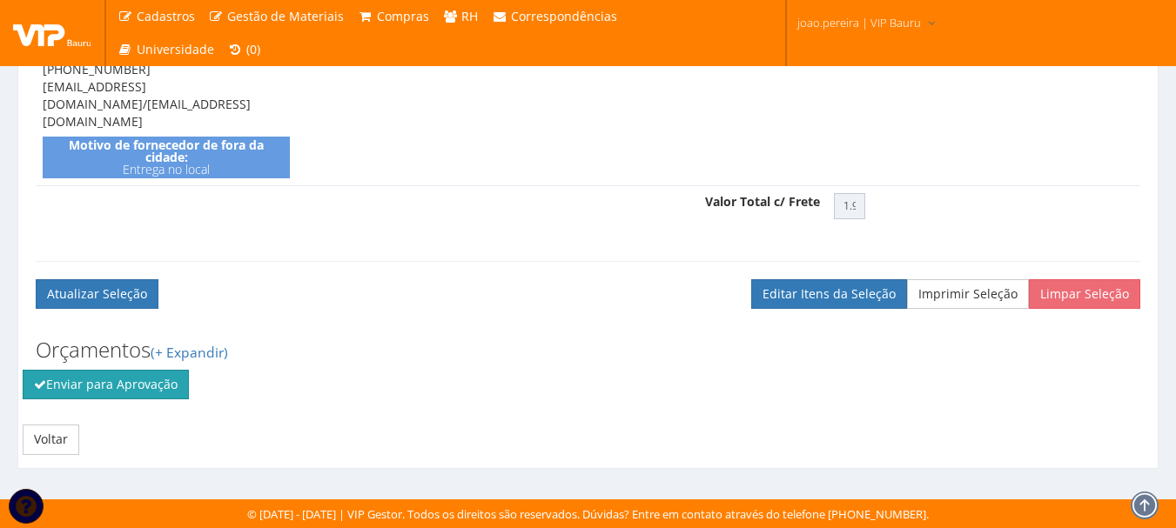
click at [115, 382] on button "Enviar para Aprovação" at bounding box center [106, 385] width 166 height 30
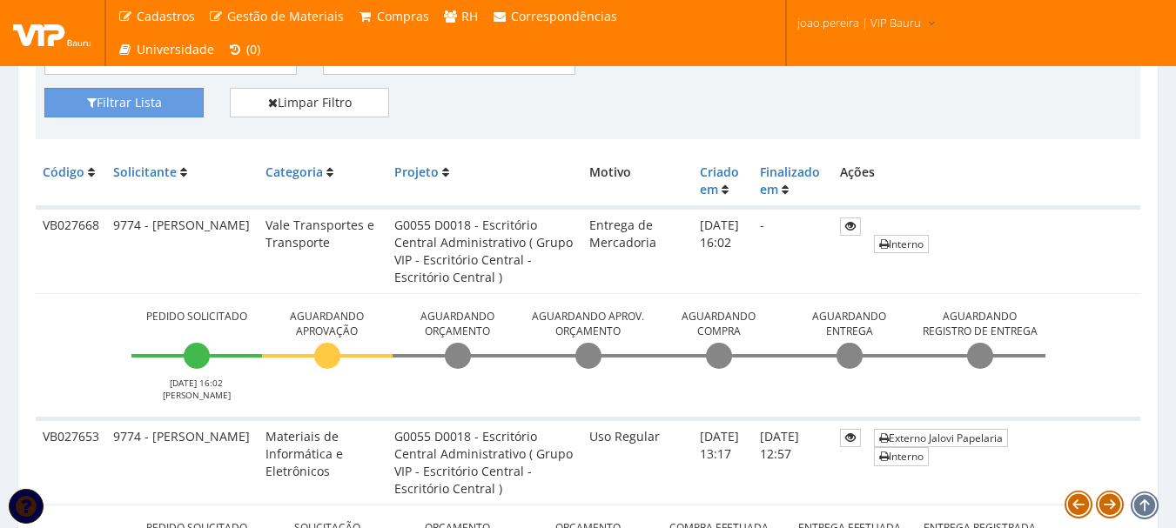
scroll to position [435, 0]
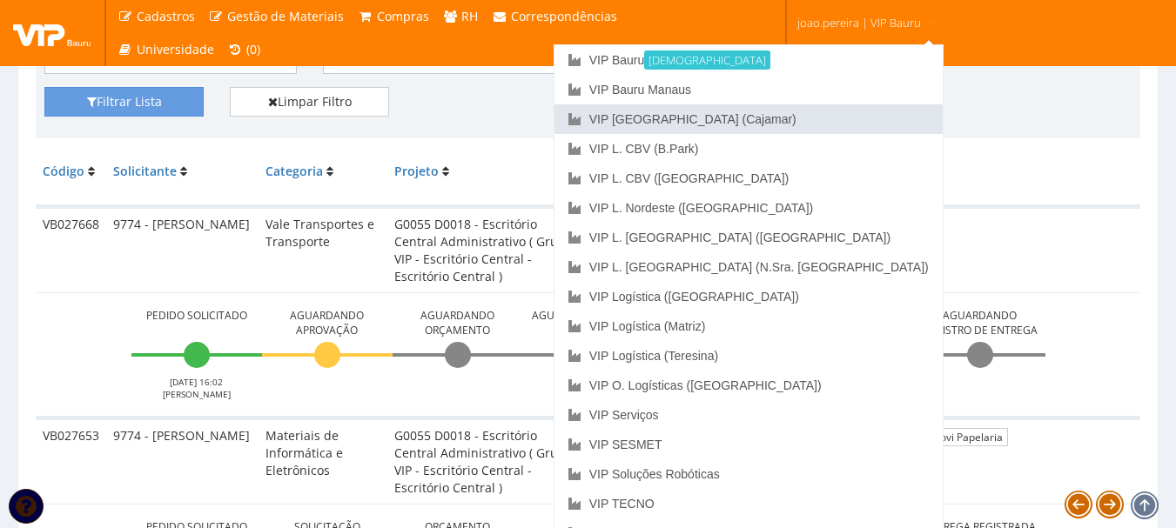
click at [832, 117] on link "VIP [GEOGRAPHIC_DATA] (Cajamar)" at bounding box center [748, 119] width 388 height 30
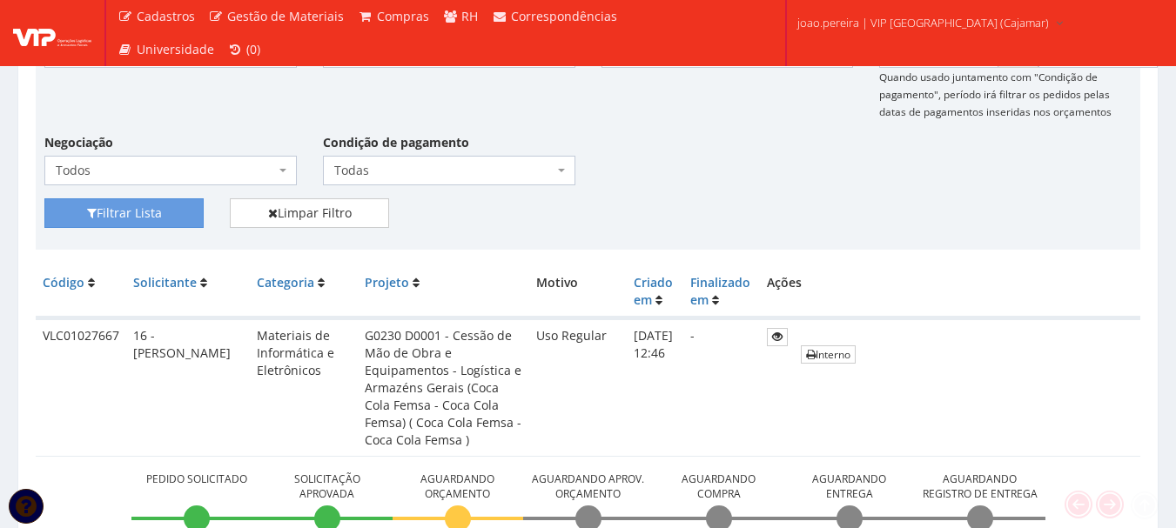
scroll to position [522, 0]
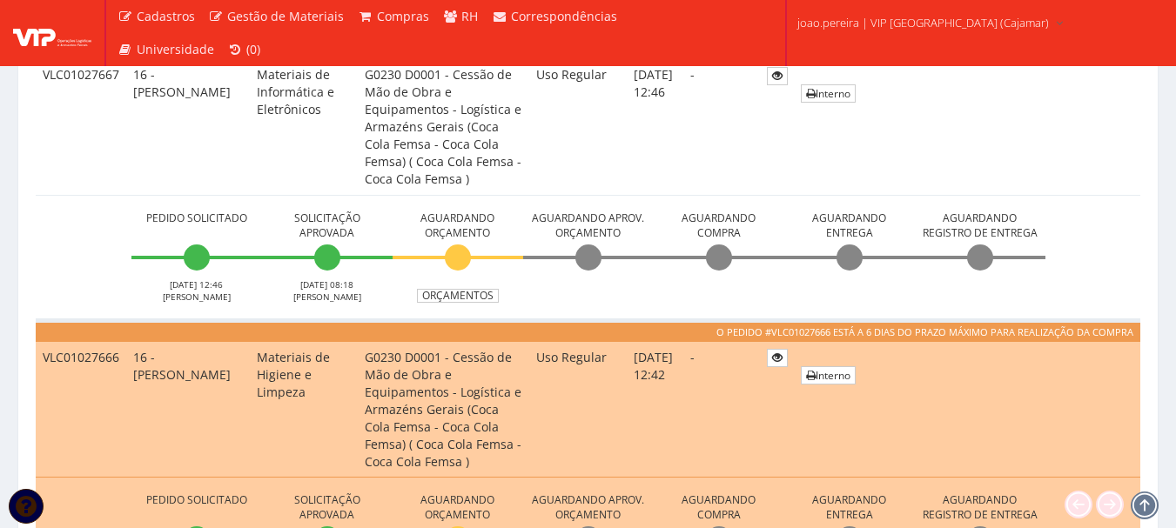
click at [714, 297] on li "Aguardando Compra" at bounding box center [719, 255] width 131 height 96
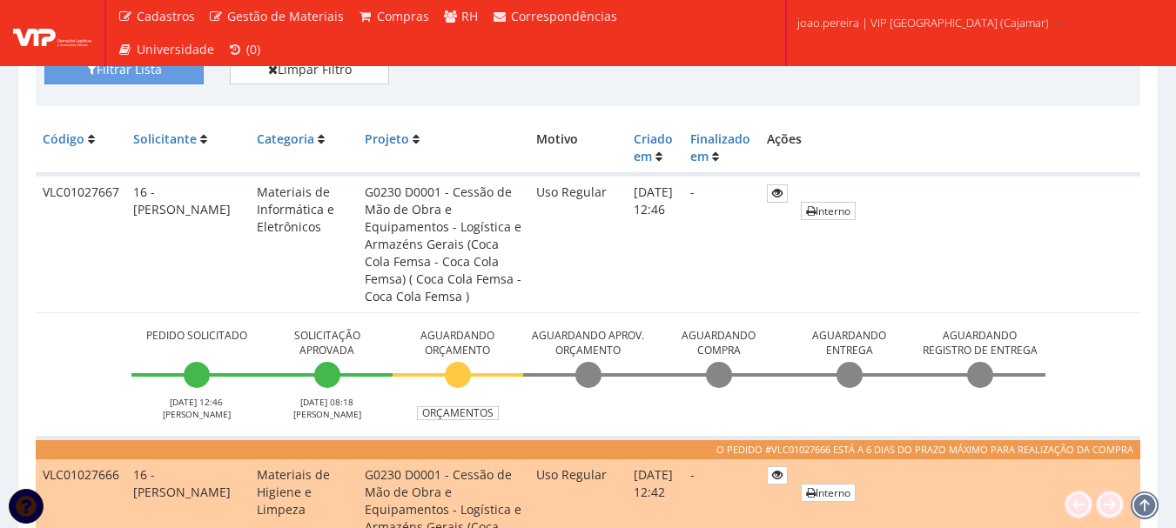
scroll to position [435, 0]
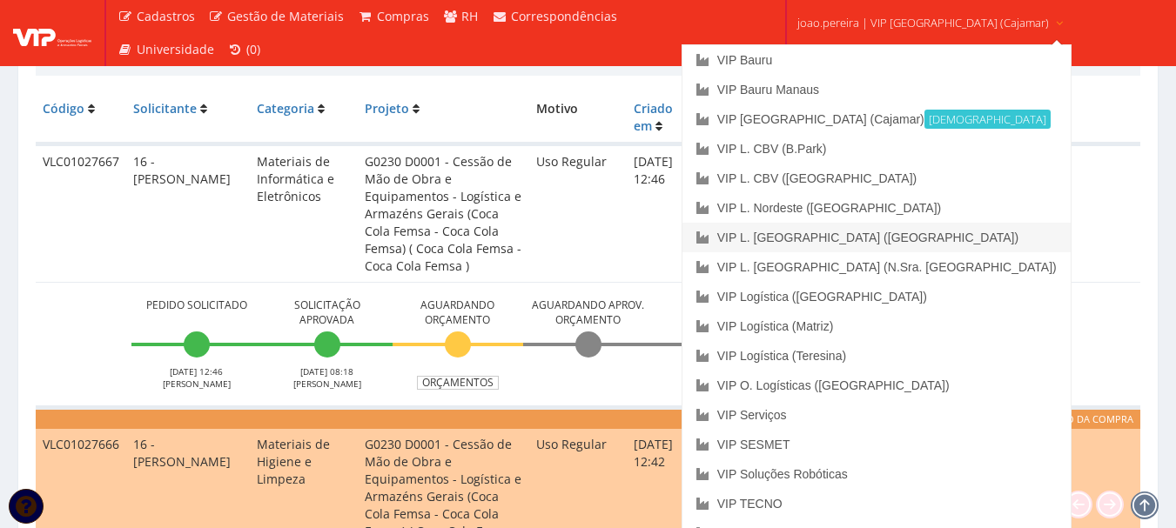
click at [911, 244] on link "VIP L. [GEOGRAPHIC_DATA] ([GEOGRAPHIC_DATA])" at bounding box center [876, 238] width 388 height 30
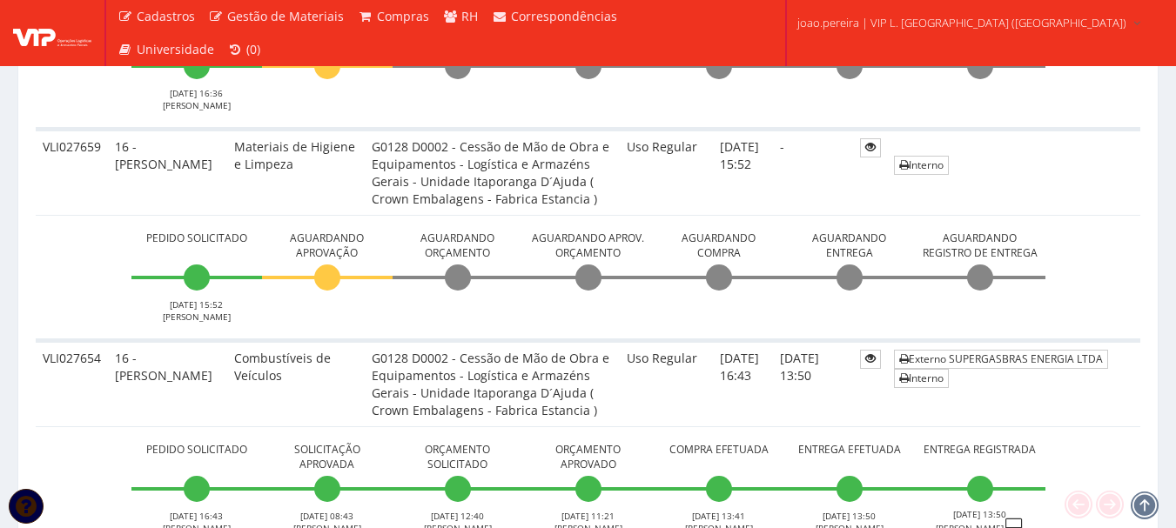
scroll to position [870, 0]
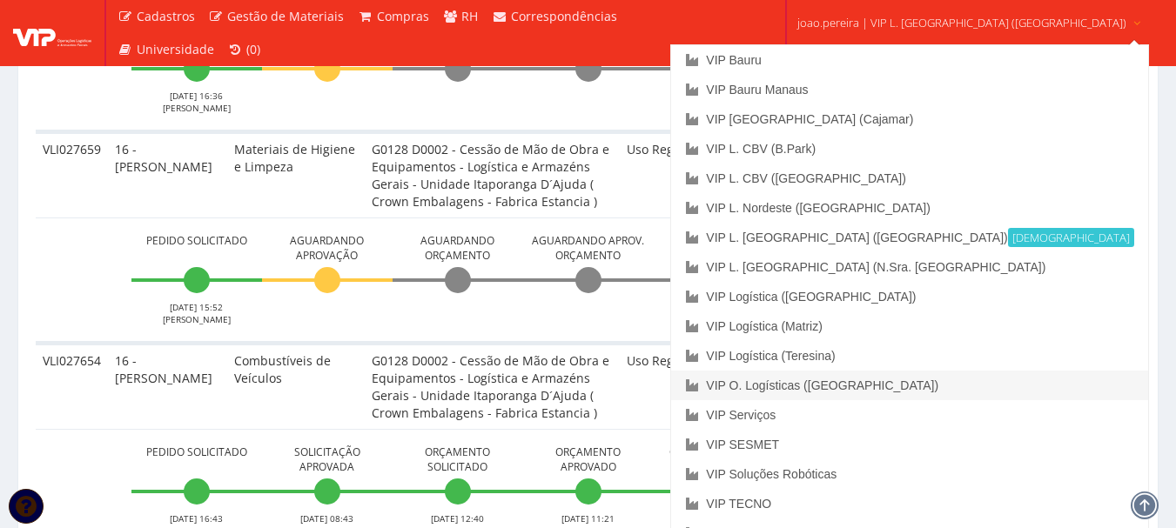
click at [906, 383] on link "VIP O. Logísticas ([GEOGRAPHIC_DATA])" at bounding box center [909, 386] width 476 height 30
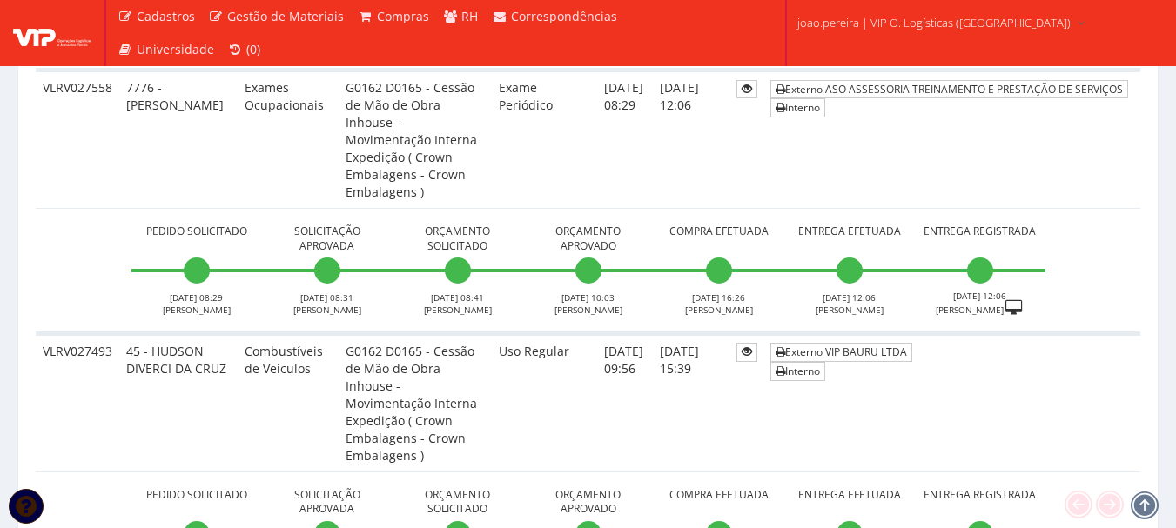
scroll to position [783, 0]
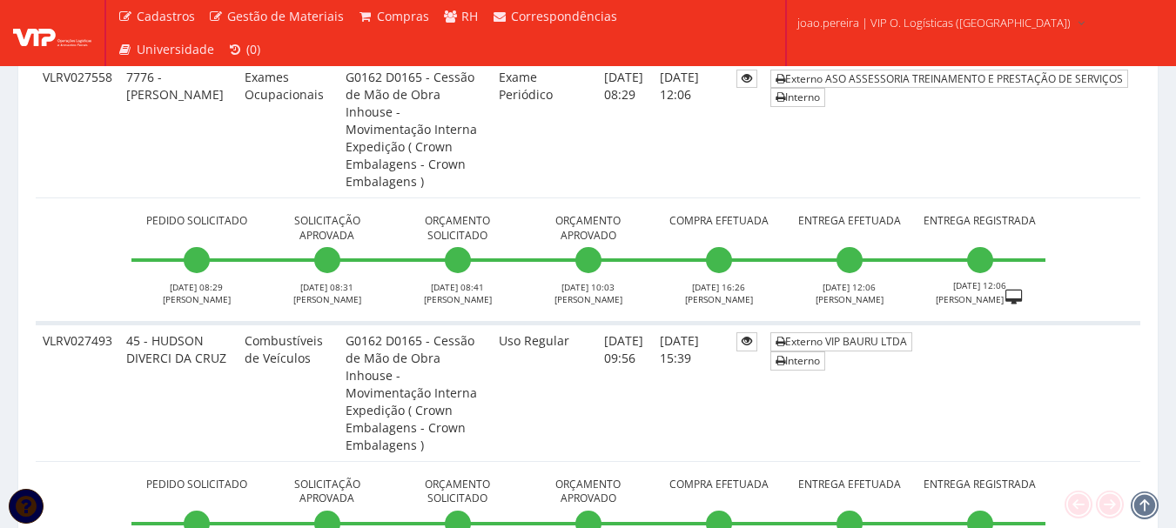
click at [750, 409] on td at bounding box center [746, 392] width 34 height 138
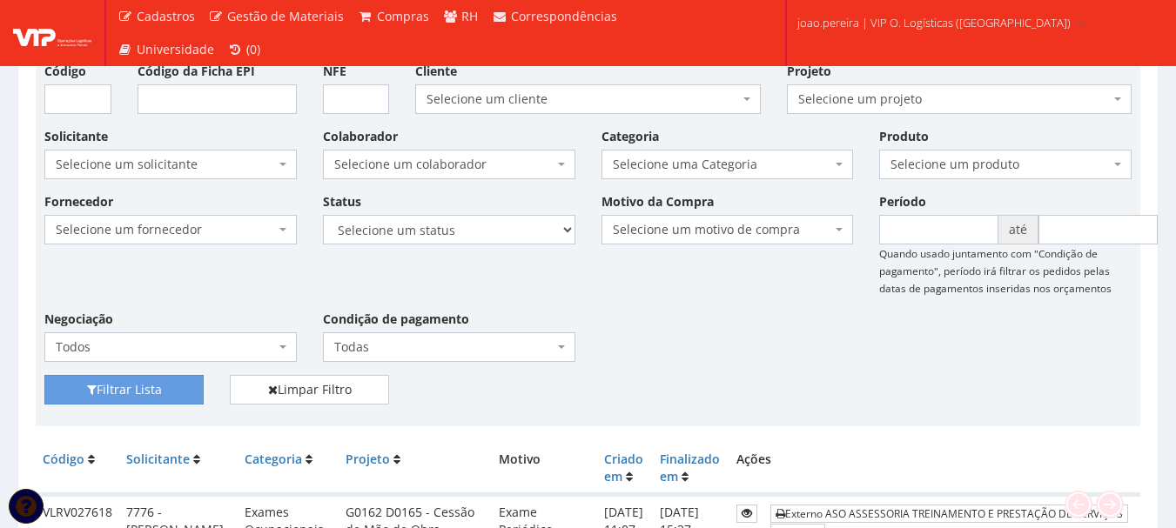
scroll to position [0, 0]
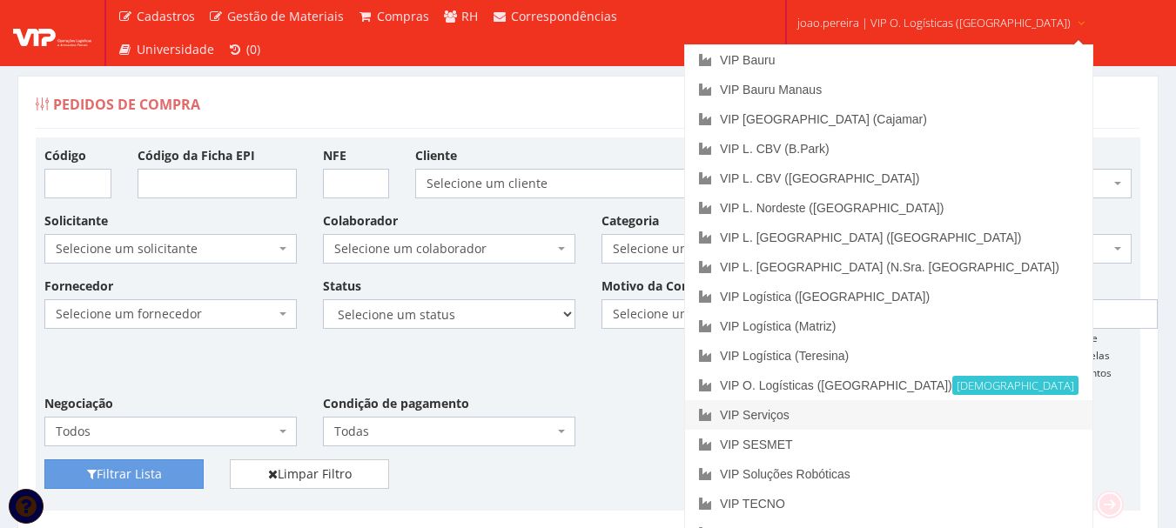
click at [861, 421] on link "VIP Serviços" at bounding box center [888, 415] width 407 height 30
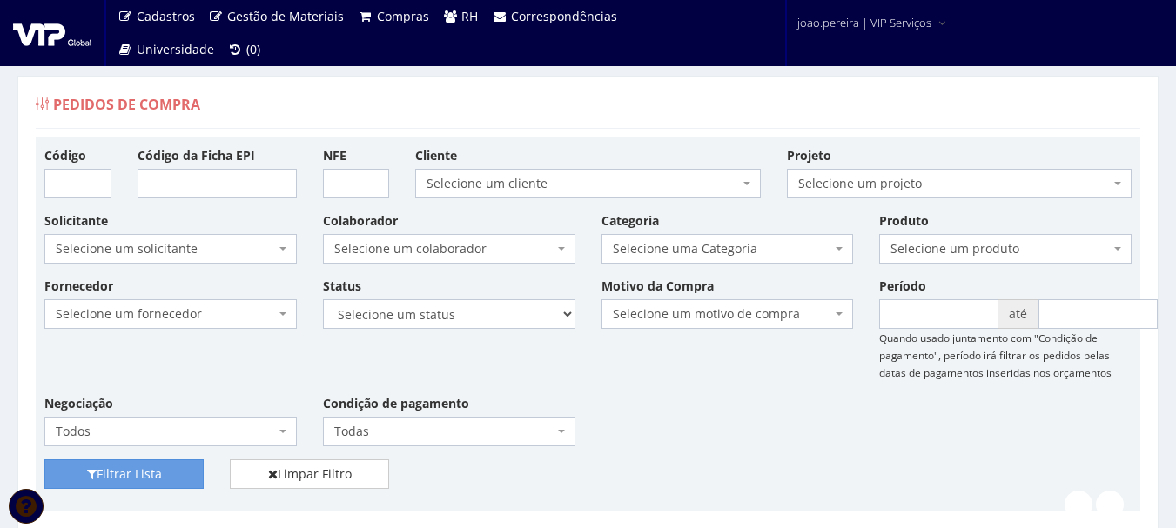
click at [646, 389] on div "Fornecedor Selecione um fornecedor ******** ******** 1000 MARCAS [GEOGRAPHIC_DA…" at bounding box center [587, 368] width 1113 height 183
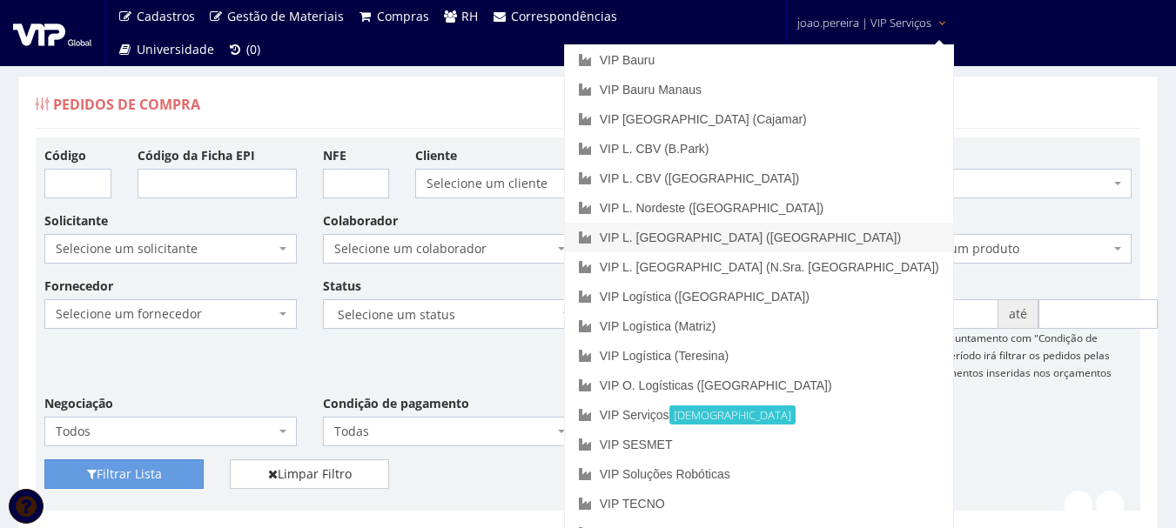
click at [868, 233] on link "VIP L. [GEOGRAPHIC_DATA] ([GEOGRAPHIC_DATA])" at bounding box center [759, 238] width 388 height 30
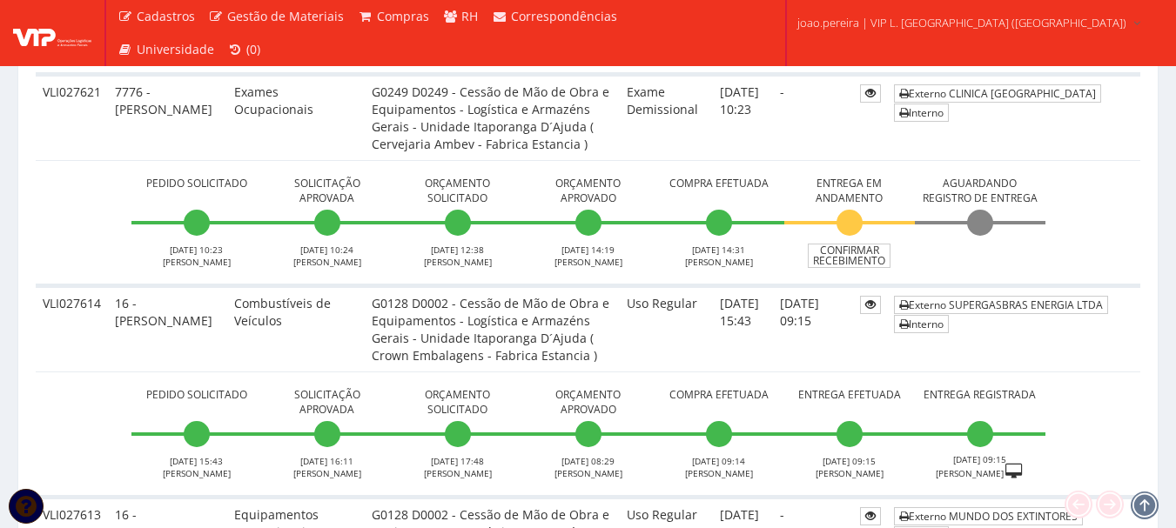
scroll to position [2611, 0]
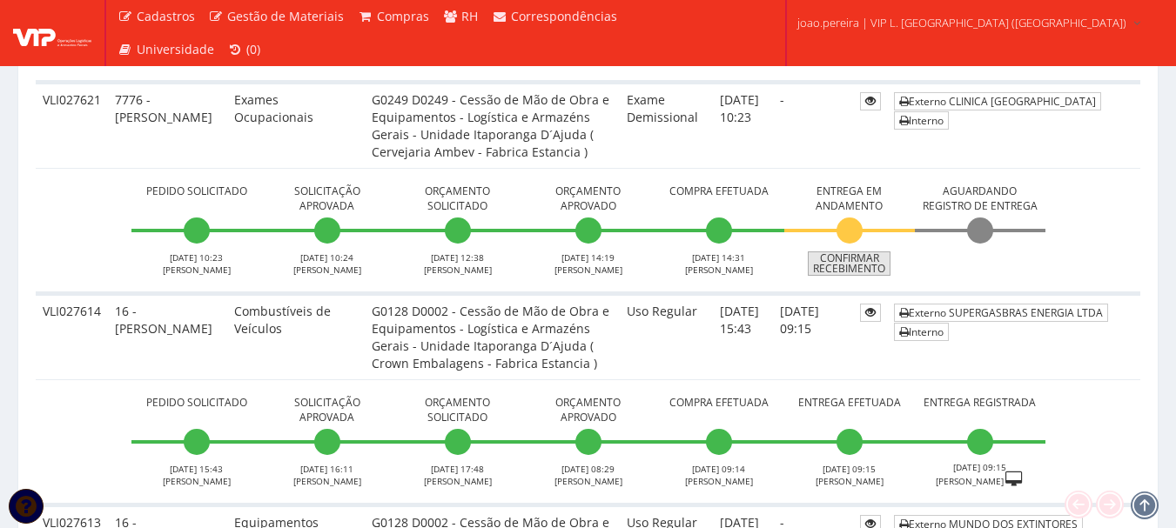
click at [846, 265] on link "Confirmar Recebimento" at bounding box center [849, 264] width 83 height 24
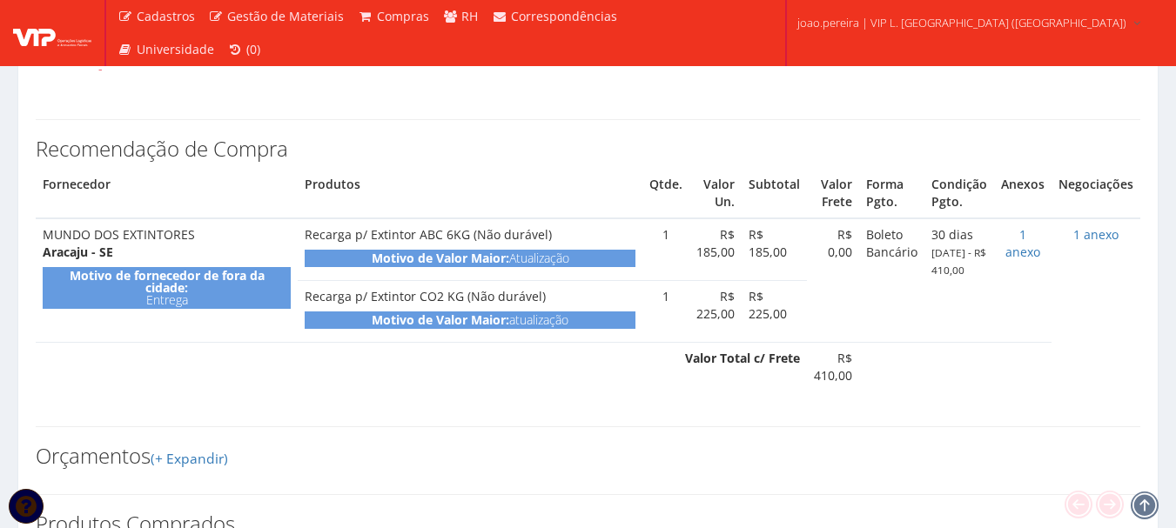
scroll to position [609, 0]
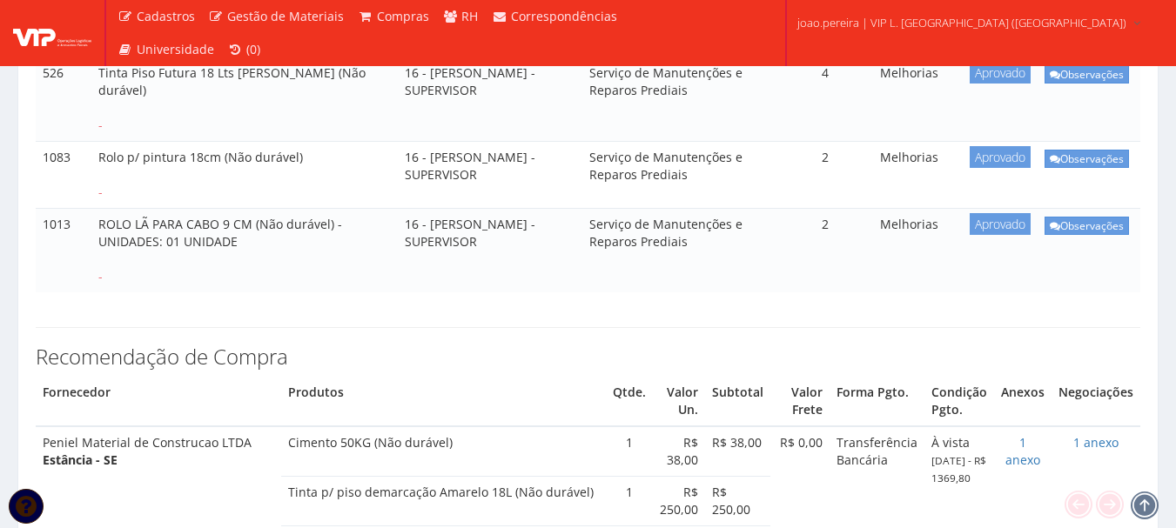
scroll to position [783, 0]
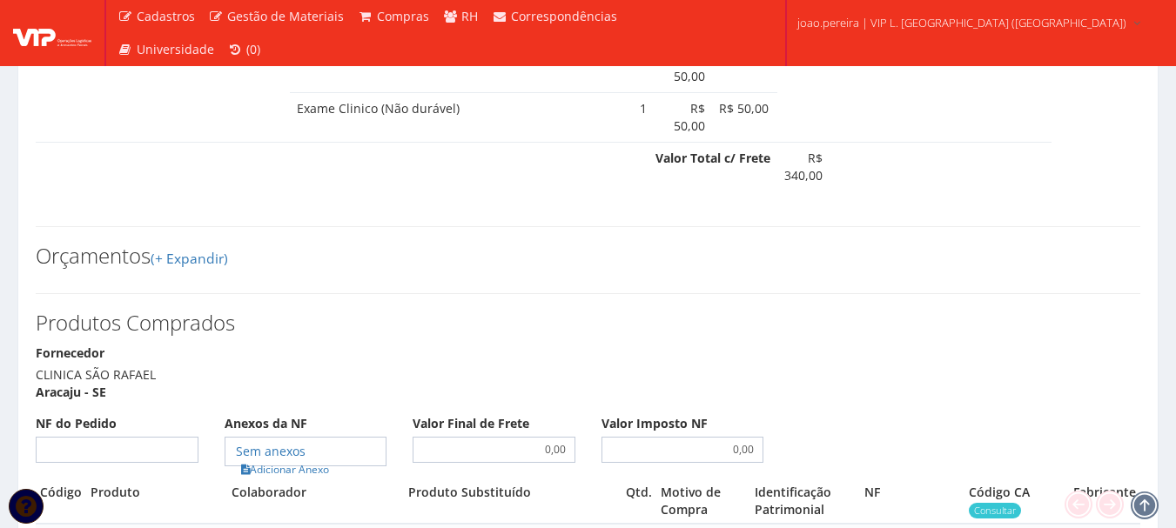
scroll to position [1653, 0]
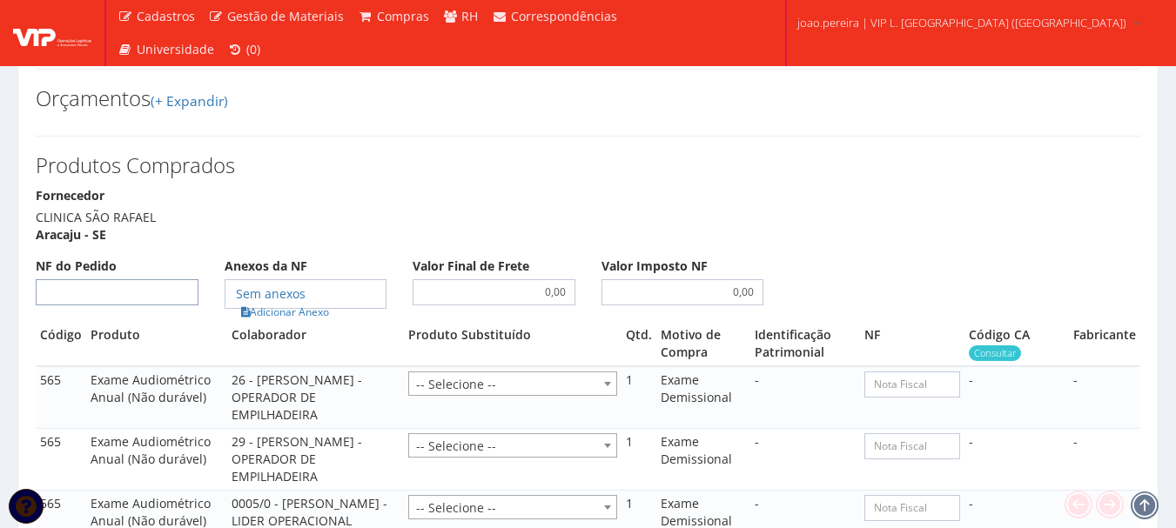
click at [150, 279] on input "NF do Pedido" at bounding box center [117, 292] width 163 height 26
type input "00"
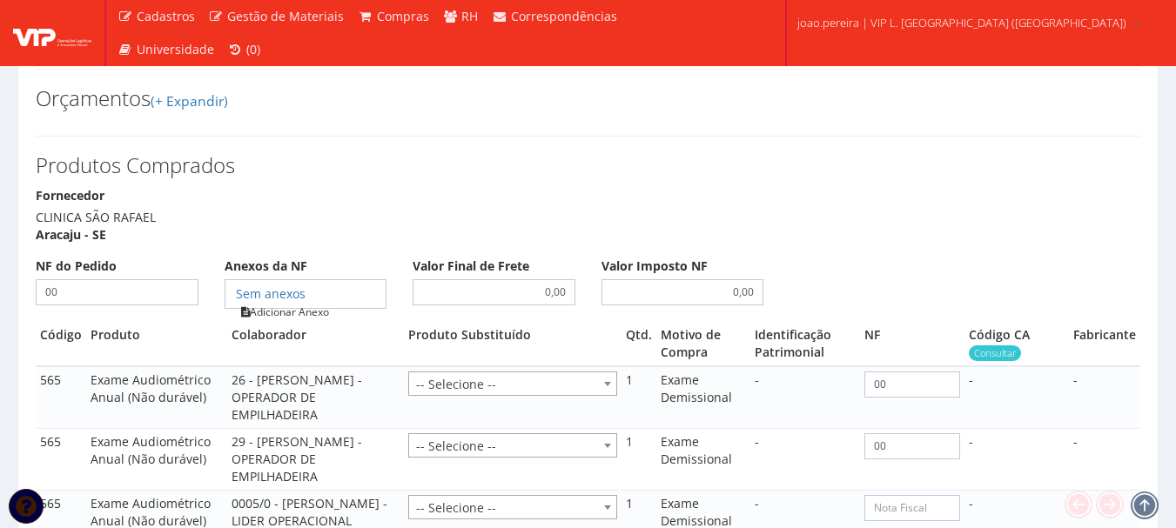
type input "00"
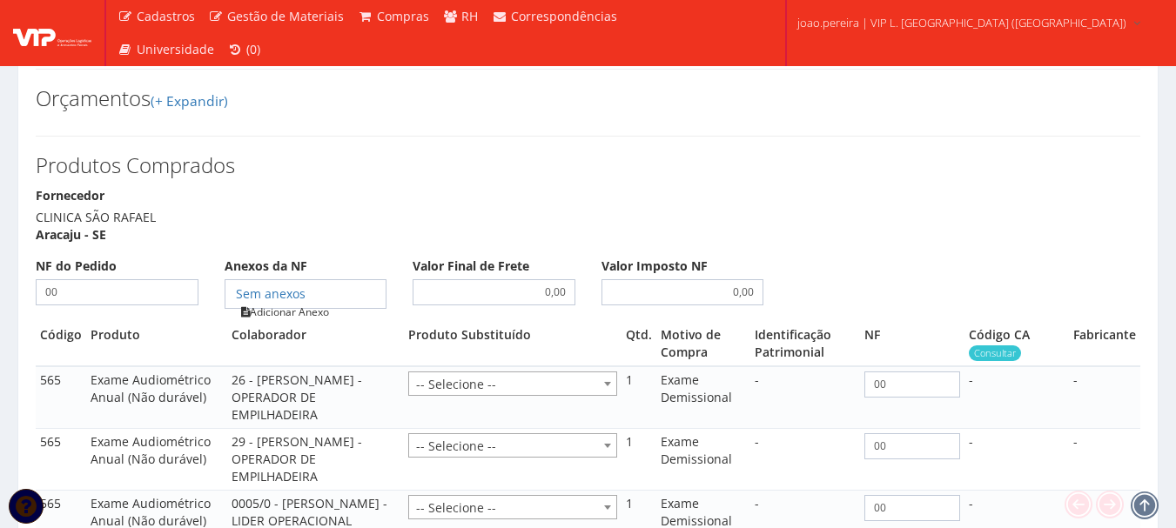
click at [303, 303] on link "Adicionar Anexo" at bounding box center [285, 312] width 98 height 18
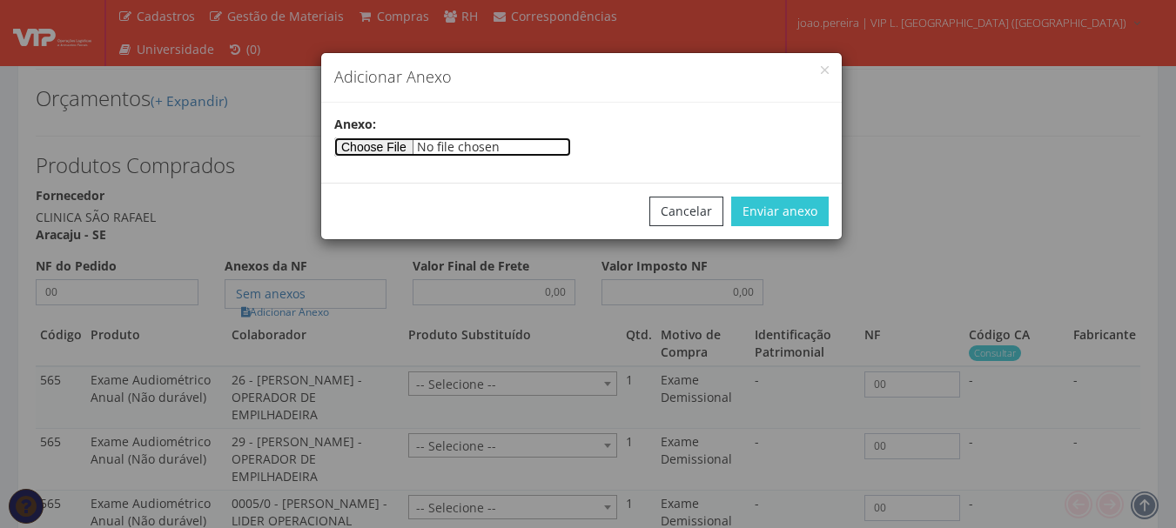
click at [378, 144] on input"] "file" at bounding box center [452, 146] width 237 height 19
type input"] "C:\fakepath\PEDIDOS SEM NOTA FISCAL Mister Beef.docx"
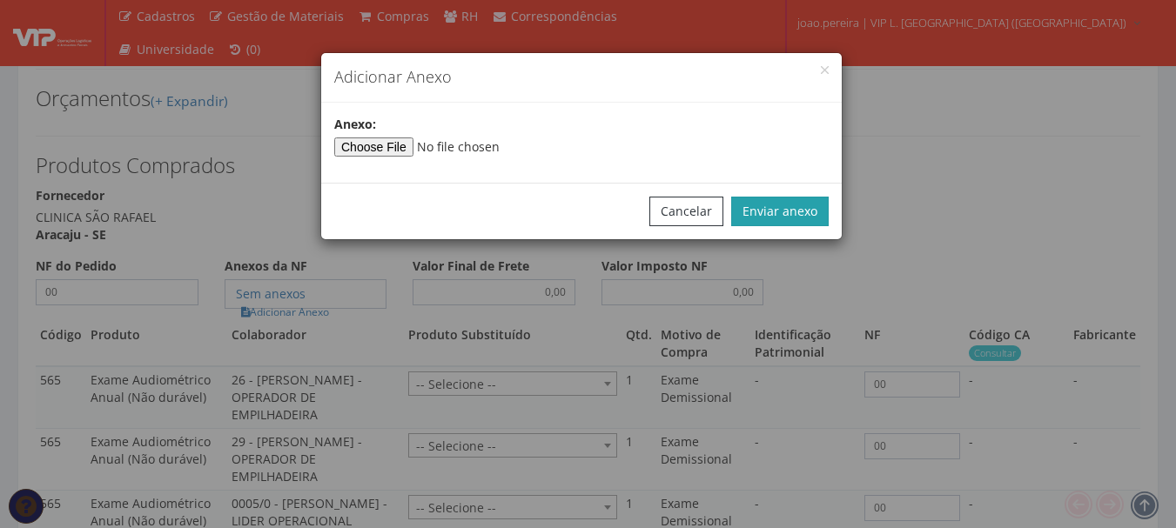
click at [797, 217] on button "Enviar anexo" at bounding box center [779, 212] width 97 height 30
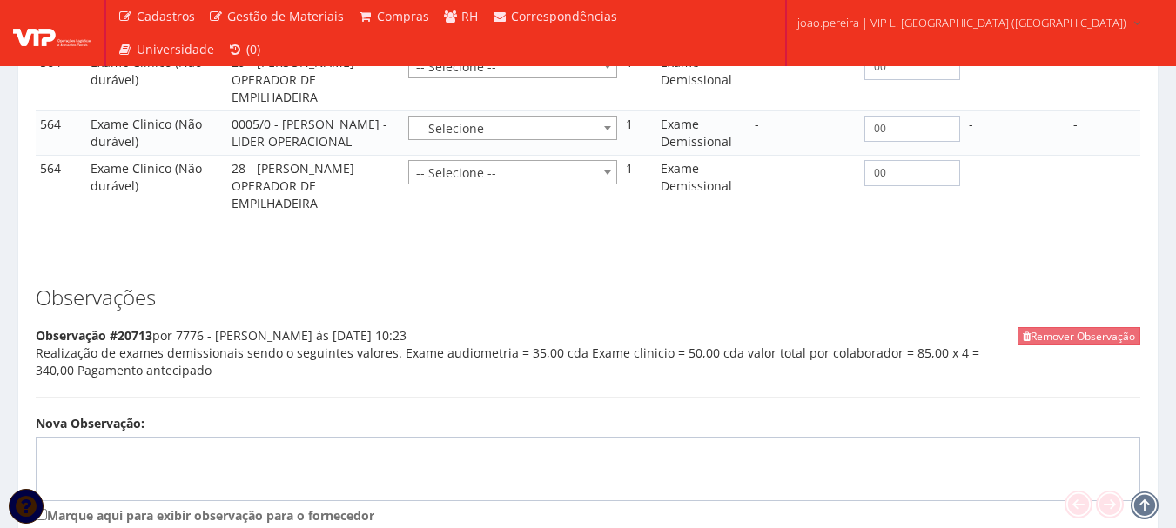
scroll to position [2388, 0]
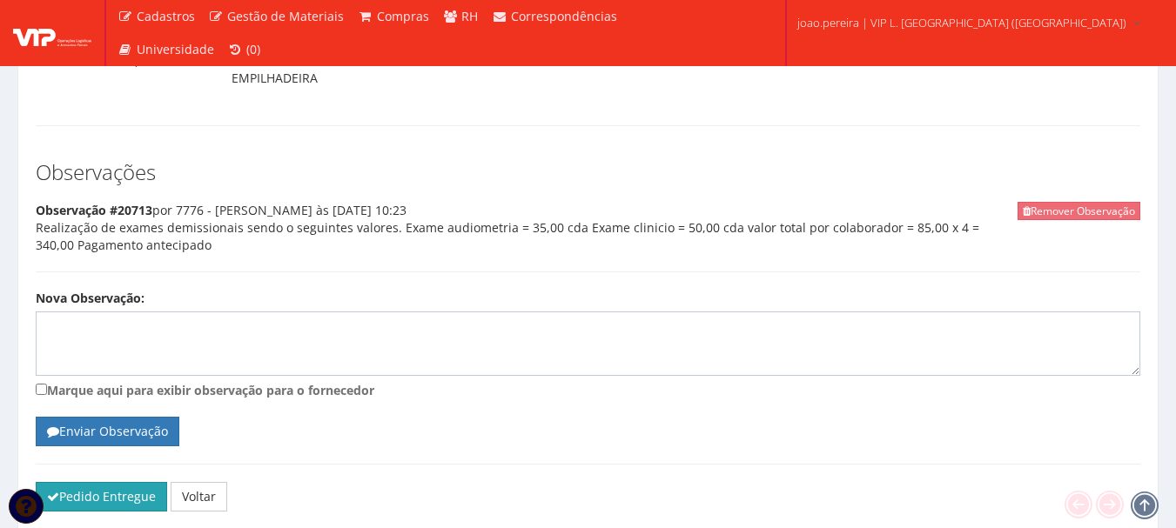
click at [113, 482] on button "Pedido Entregue" at bounding box center [101, 497] width 131 height 30
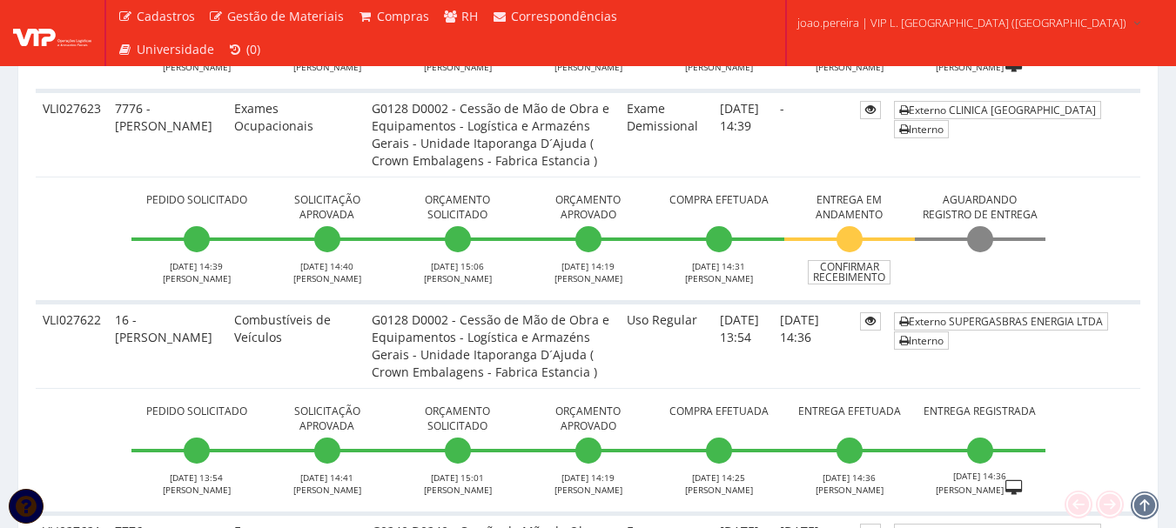
scroll to position [2176, 0]
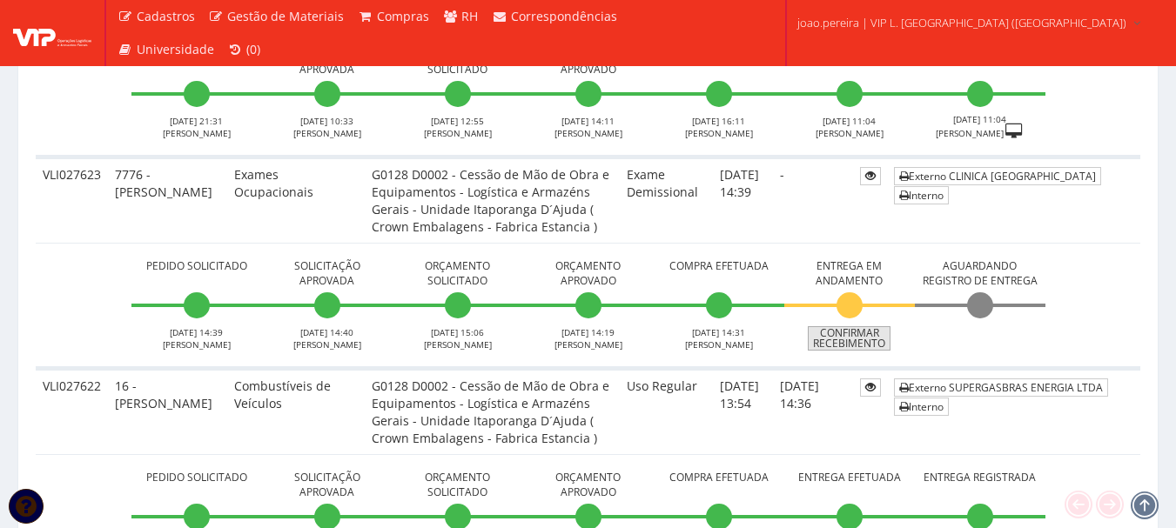
click at [852, 351] on link "Confirmar Recebimento" at bounding box center [849, 338] width 83 height 24
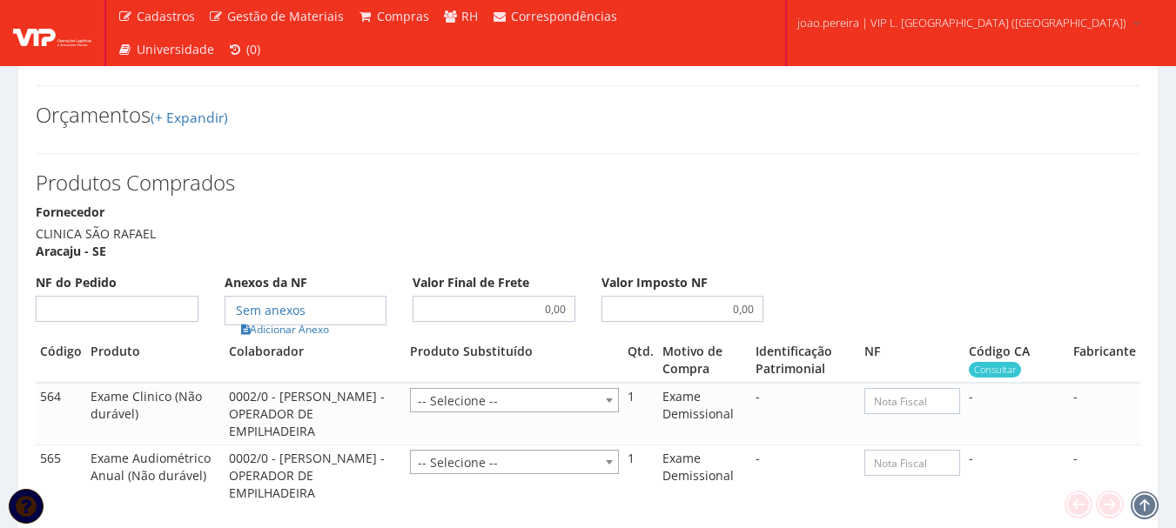
scroll to position [870, 0]
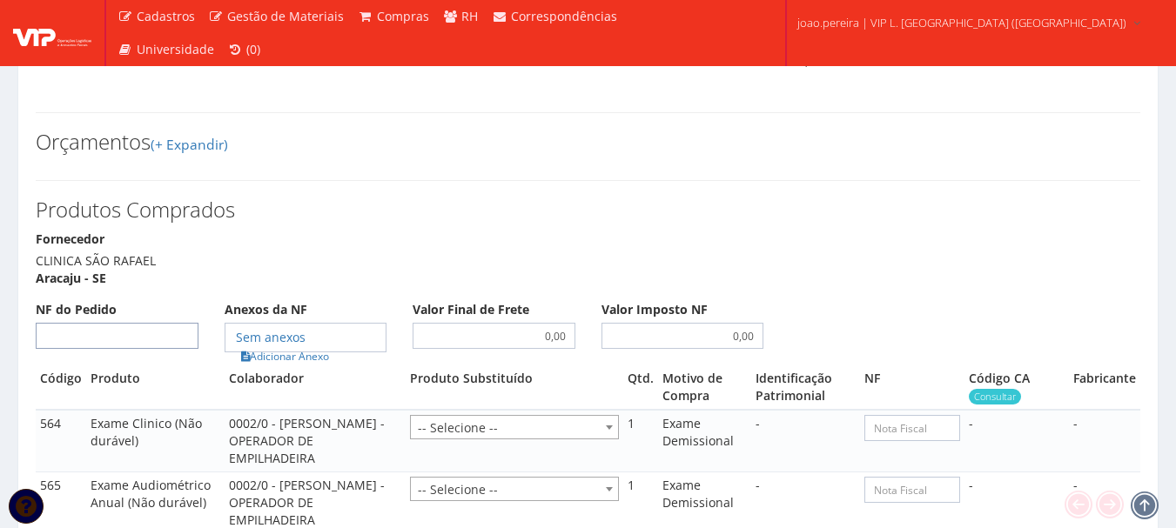
click at [137, 323] on input "NF do Pedido" at bounding box center [117, 336] width 163 height 26
type input "00"
click at [322, 347] on link "Adicionar Anexo" at bounding box center [285, 356] width 98 height 18
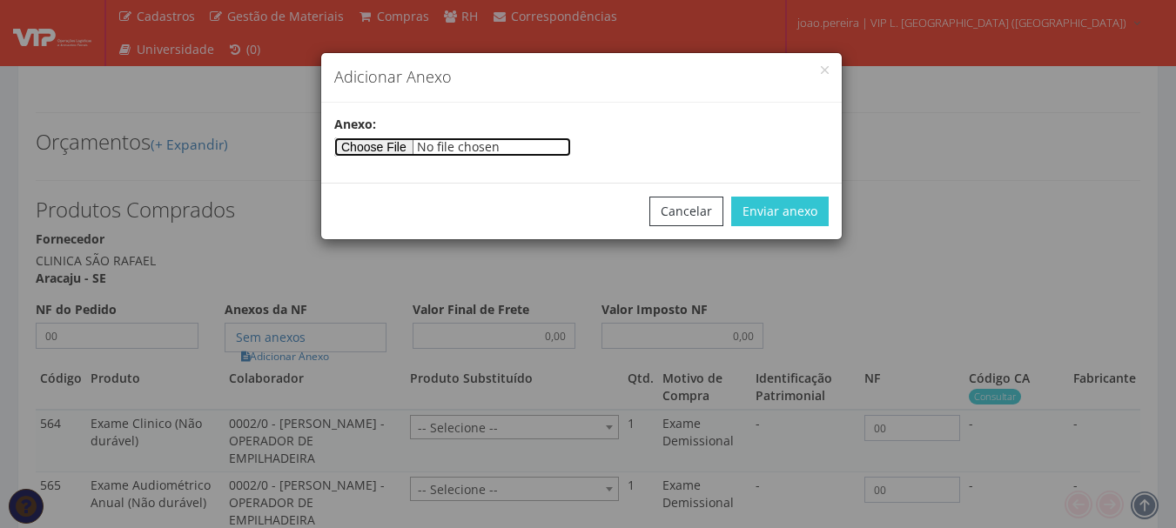
click at [397, 141] on input"] "file" at bounding box center [452, 146] width 237 height 19
type input"] "C:\fakepath\PEDIDOS SEM NOTA FISCAL Mister Beef.docx"
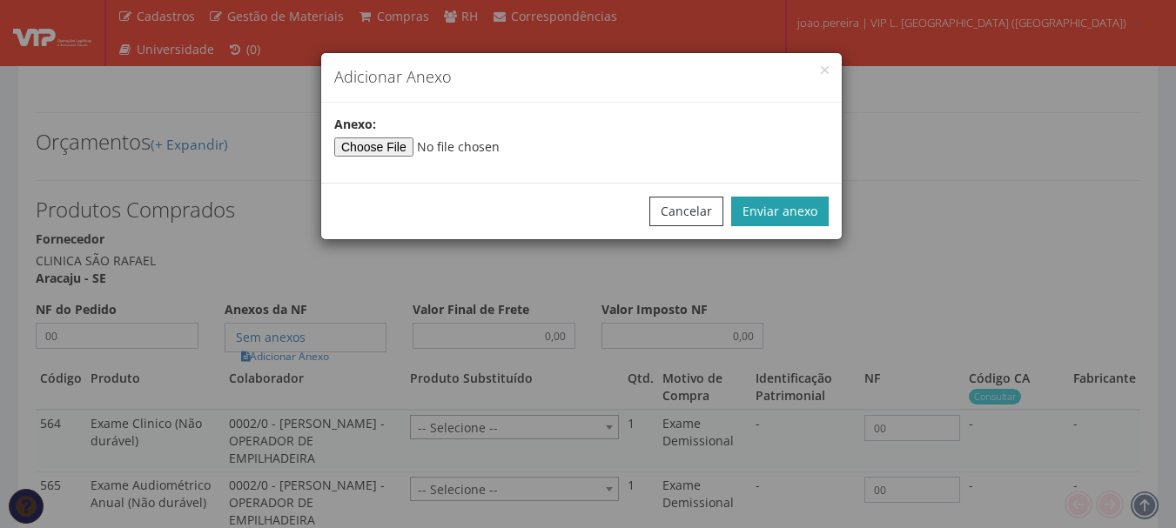
click at [802, 208] on button "Enviar anexo" at bounding box center [779, 212] width 97 height 30
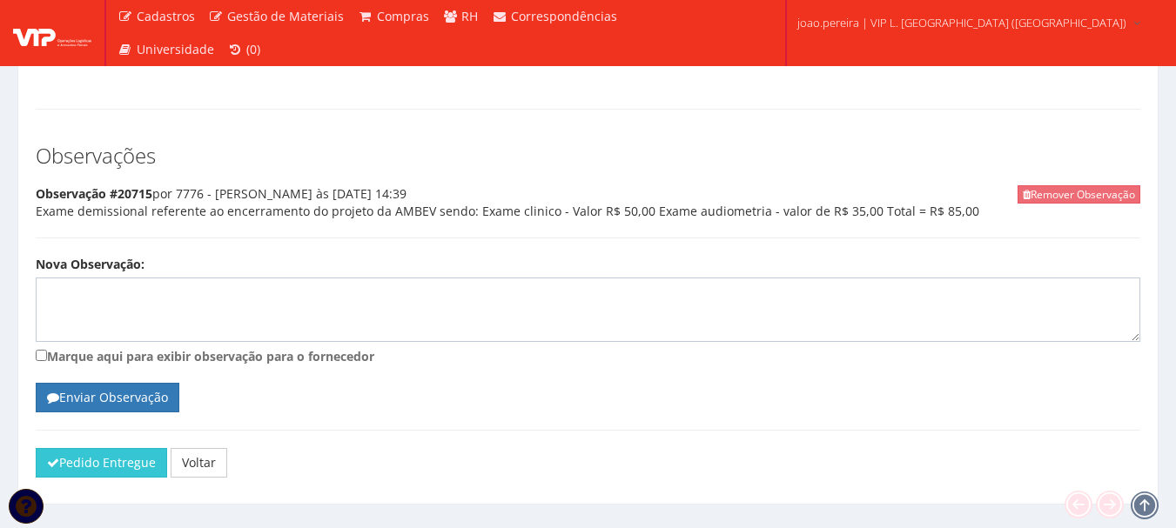
scroll to position [1331, 0]
click at [100, 447] on button "Pedido Entregue" at bounding box center [101, 462] width 131 height 30
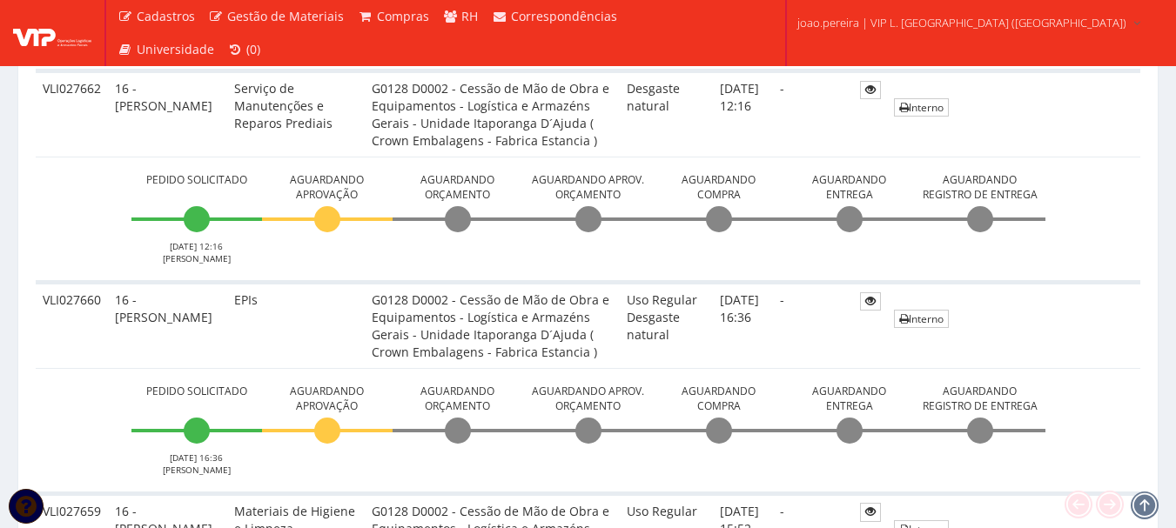
scroll to position [609, 0]
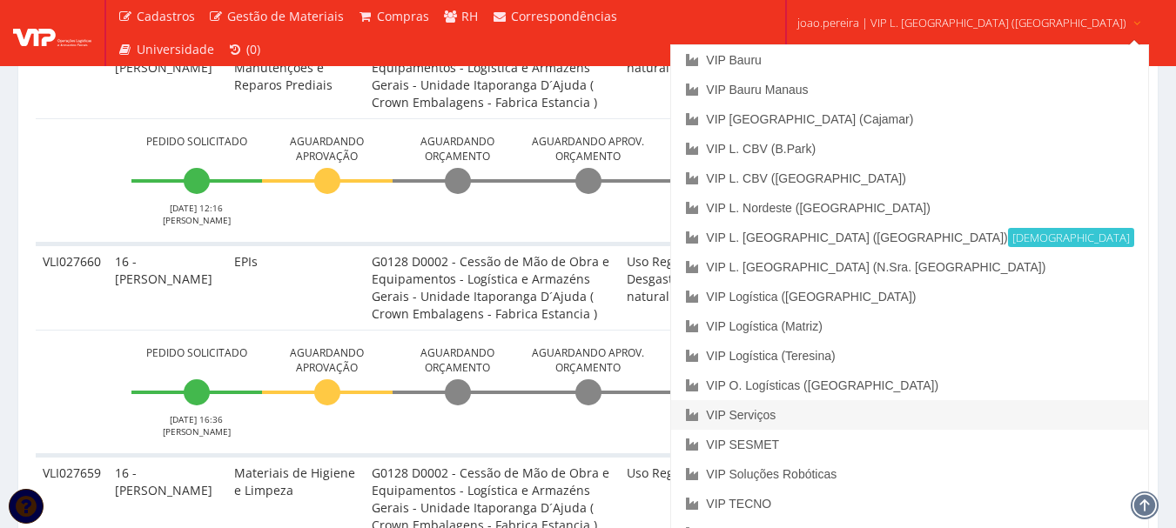
click at [867, 414] on link "VIP Serviços" at bounding box center [909, 415] width 476 height 30
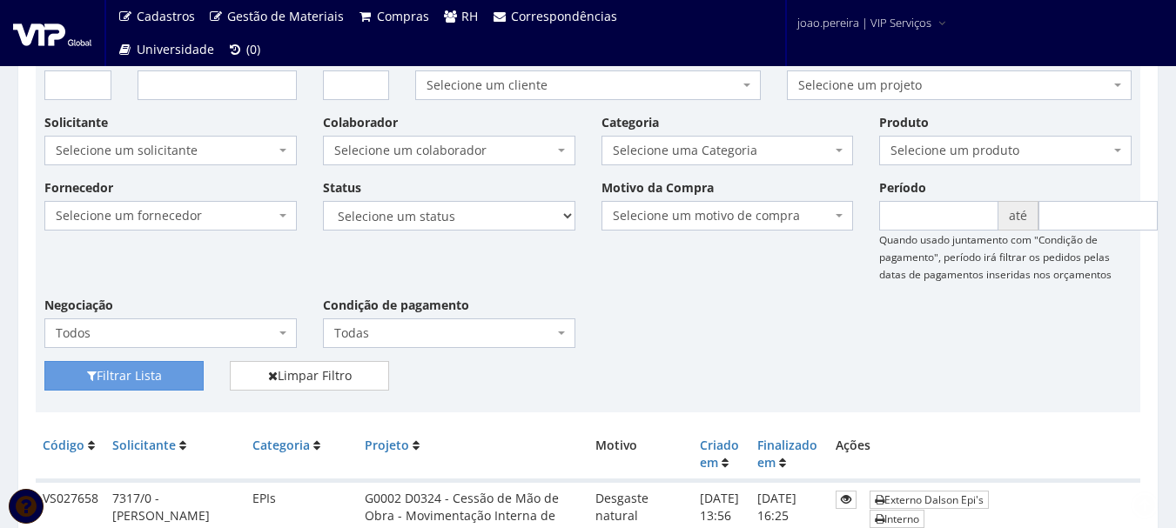
scroll to position [348, 0]
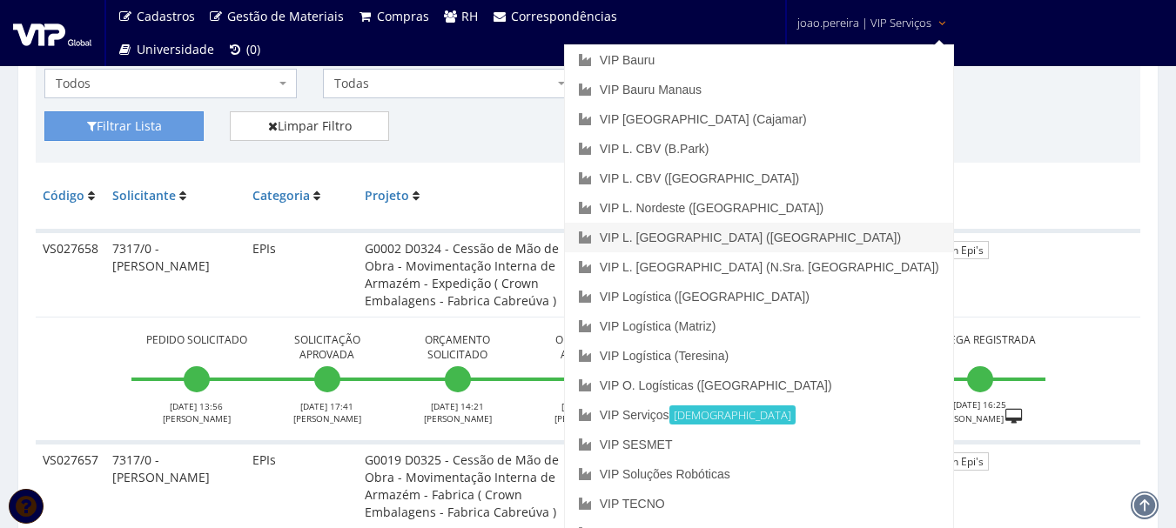
click at [835, 235] on link "VIP L. [GEOGRAPHIC_DATA] ([GEOGRAPHIC_DATA])" at bounding box center [759, 238] width 388 height 30
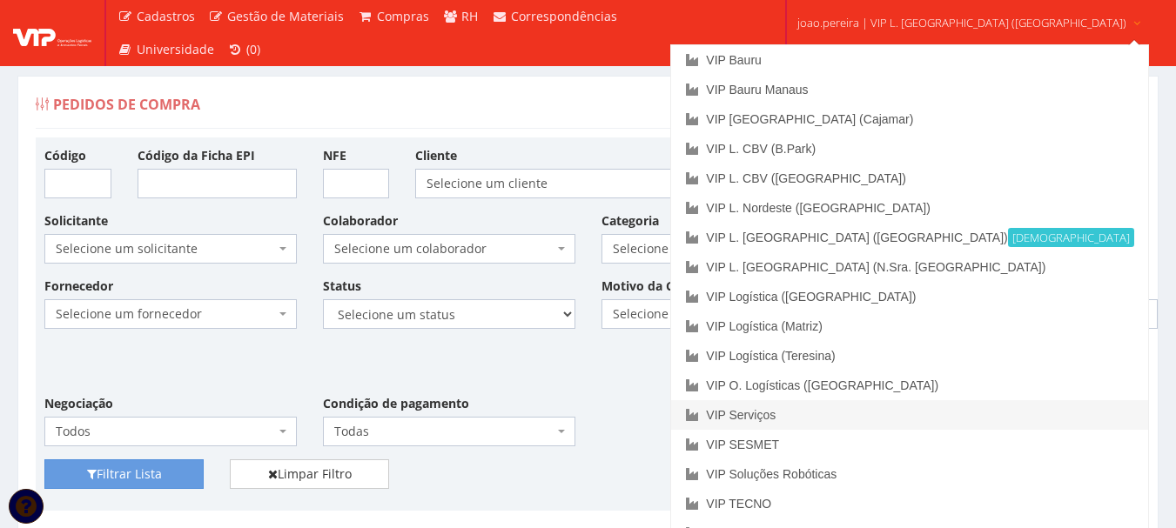
click at [842, 424] on link "VIP Serviços" at bounding box center [909, 415] width 476 height 30
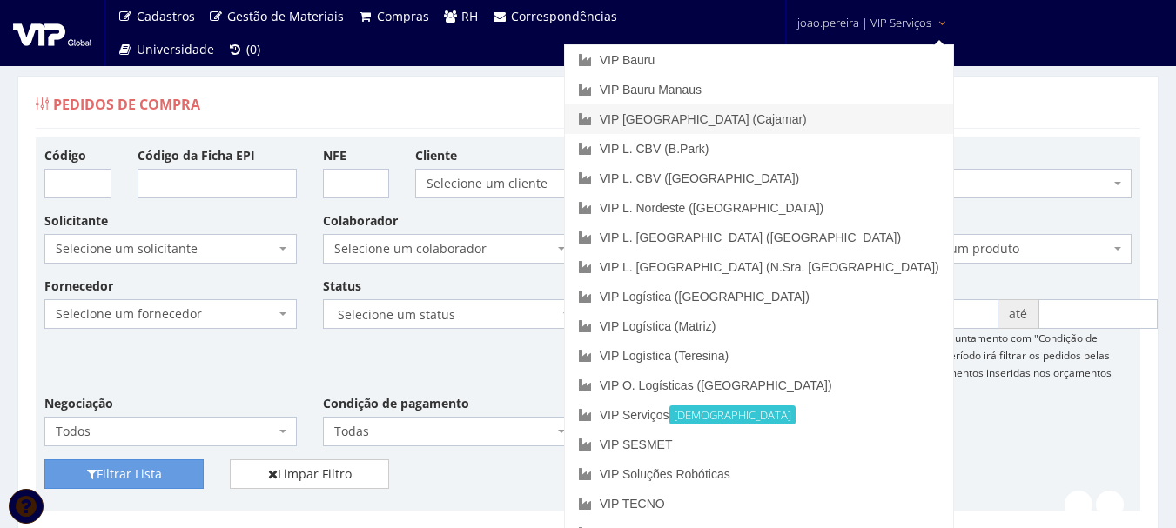
click at [837, 117] on link "VIP [GEOGRAPHIC_DATA] (Cajamar)" at bounding box center [759, 119] width 388 height 30
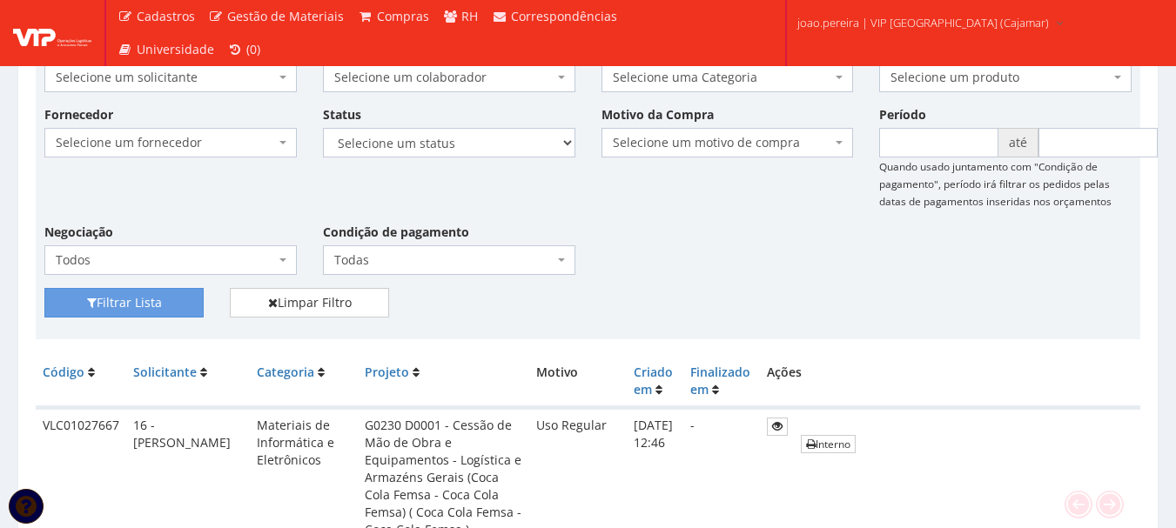
scroll to position [87, 0]
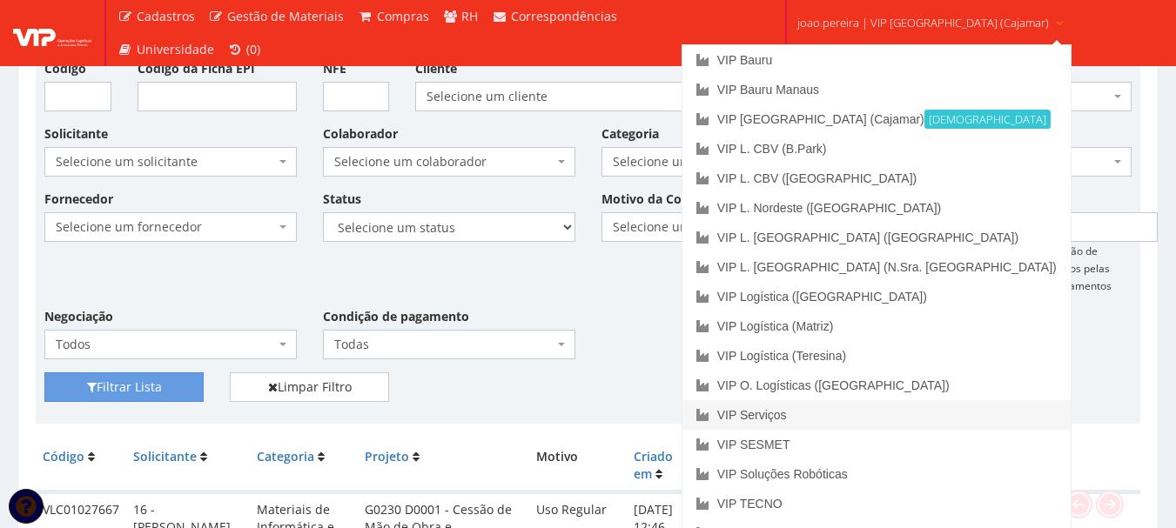
click at [847, 423] on link "VIP Serviços" at bounding box center [876, 415] width 388 height 30
